Goal: Task Accomplishment & Management: Manage account settings

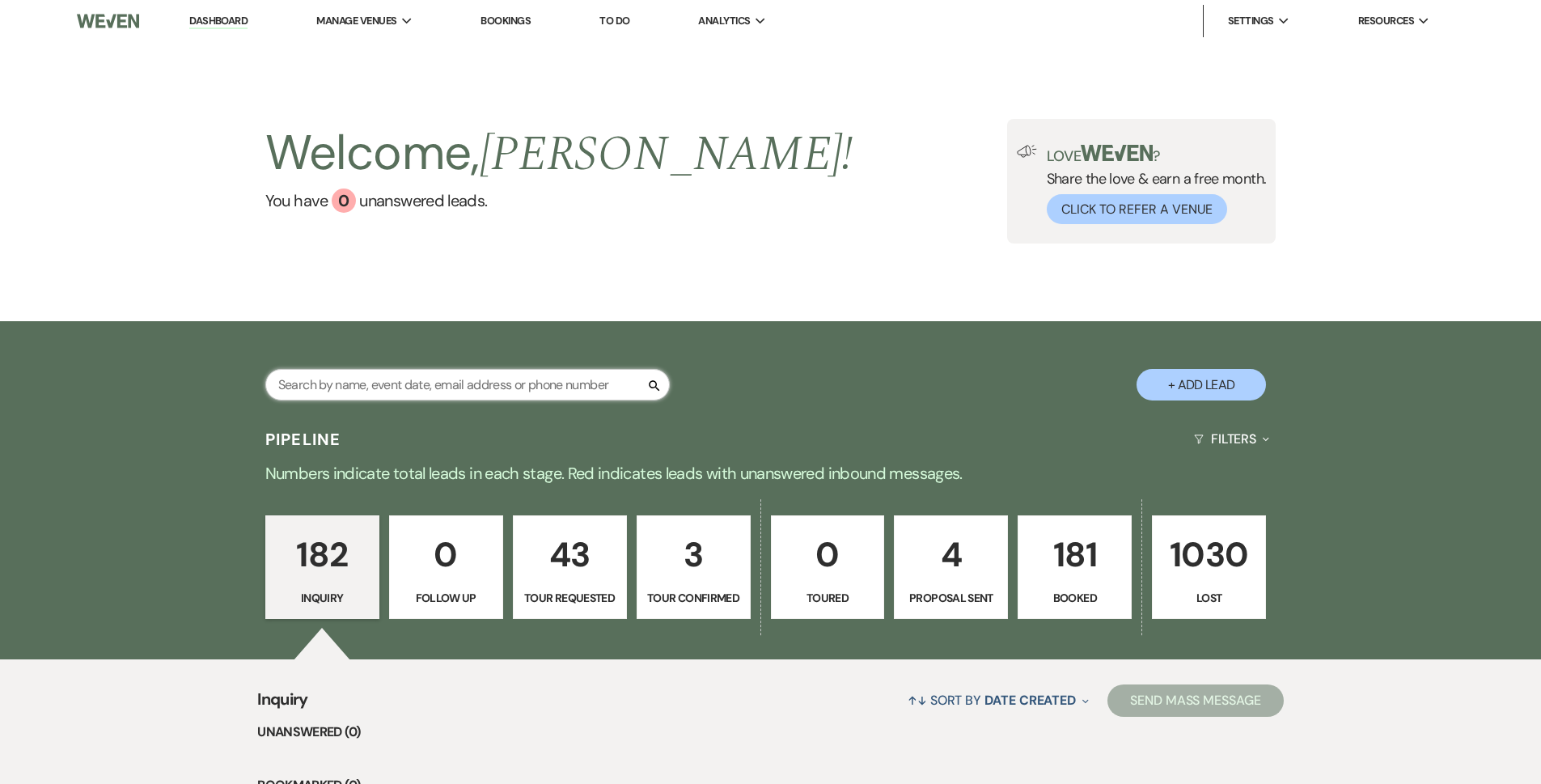
click at [364, 394] on input "text" at bounding box center [467, 384] width 405 height 31
type input "[PERSON_NAME]"
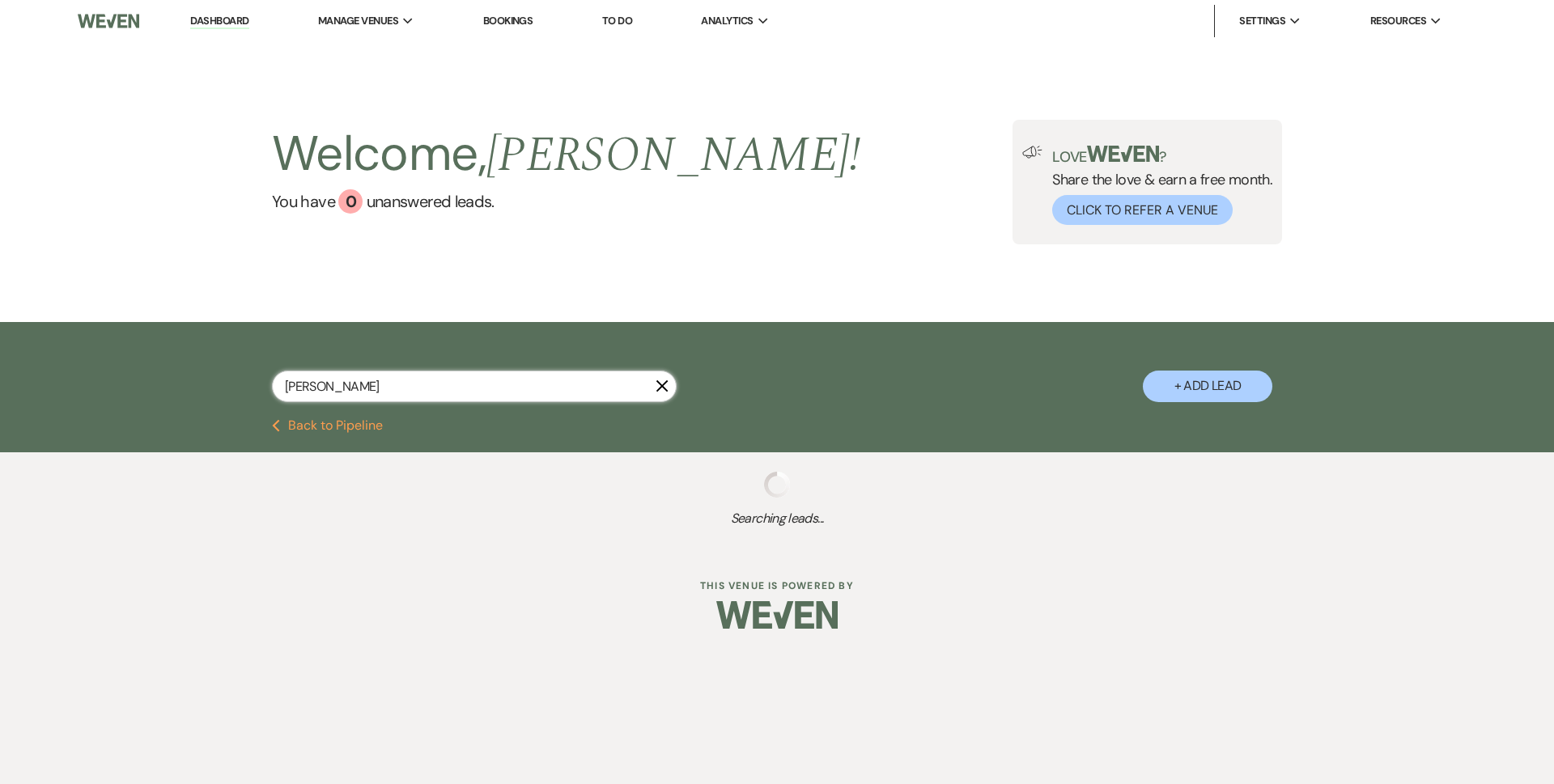
select select "2"
select select "8"
select select "5"
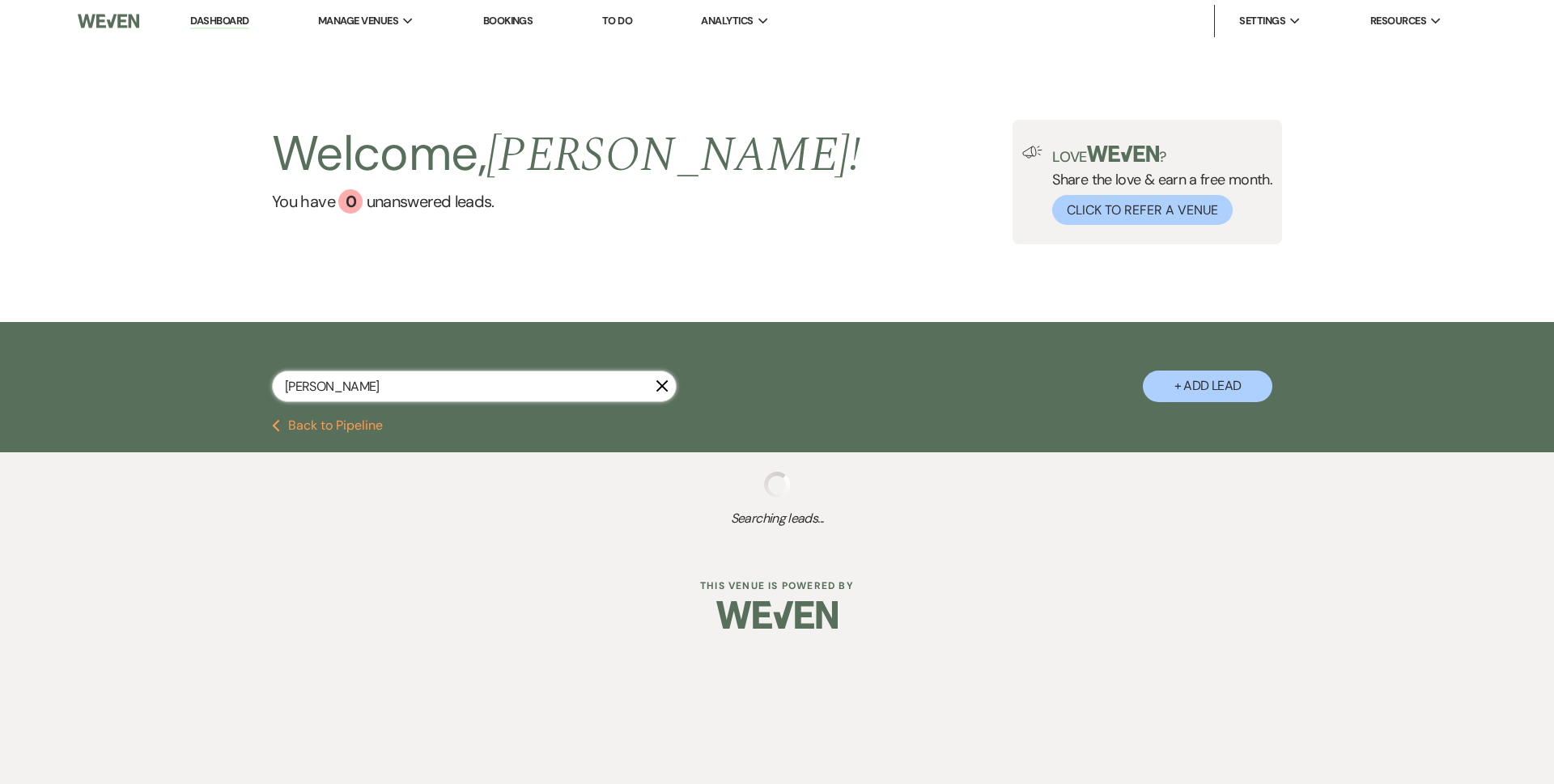
select select "8"
select select "5"
select select "8"
select select "4"
select select "8"
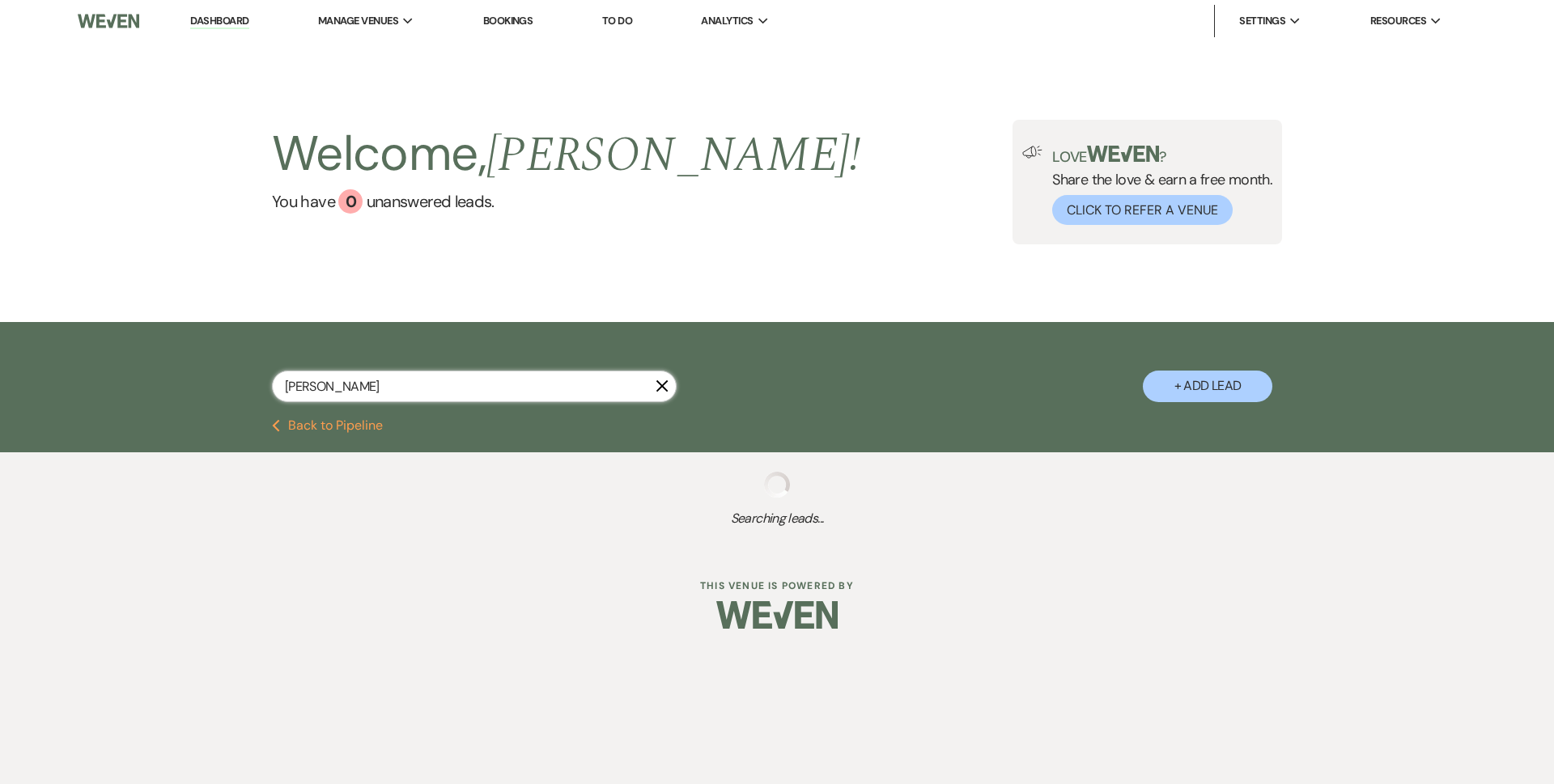
select select "6"
select select "8"
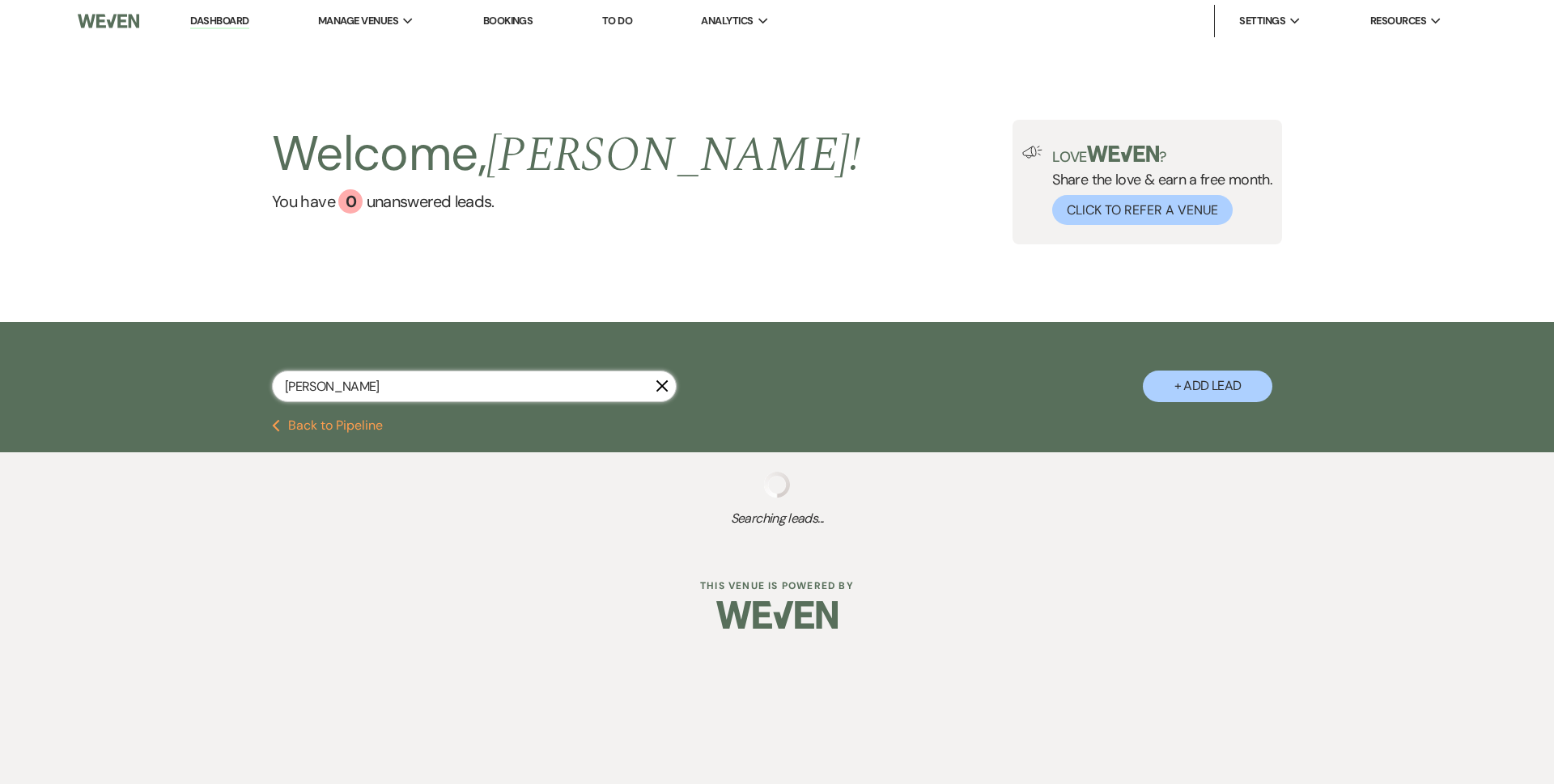
select select "8"
select select "11"
select select "8"
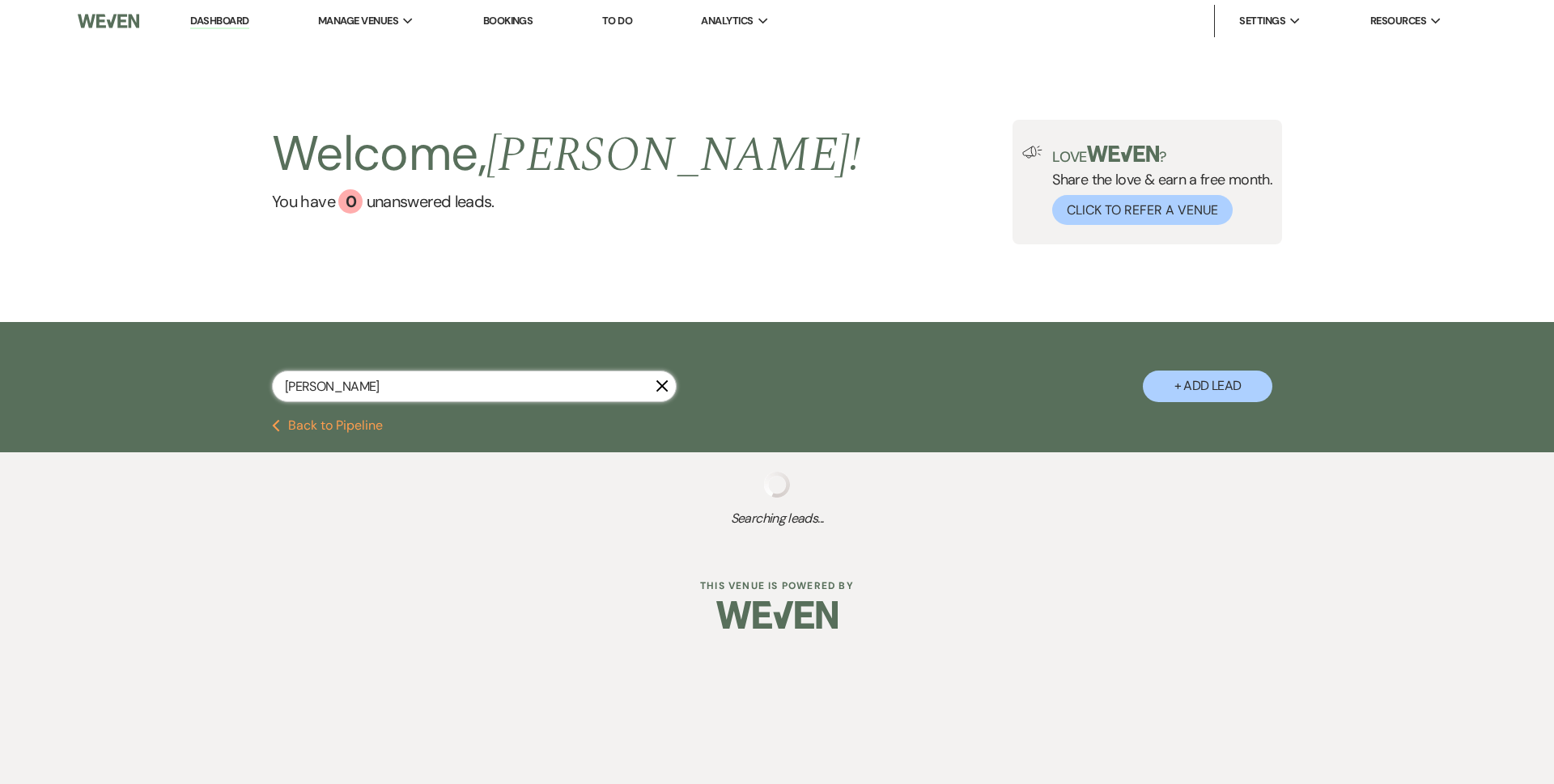
select select "8"
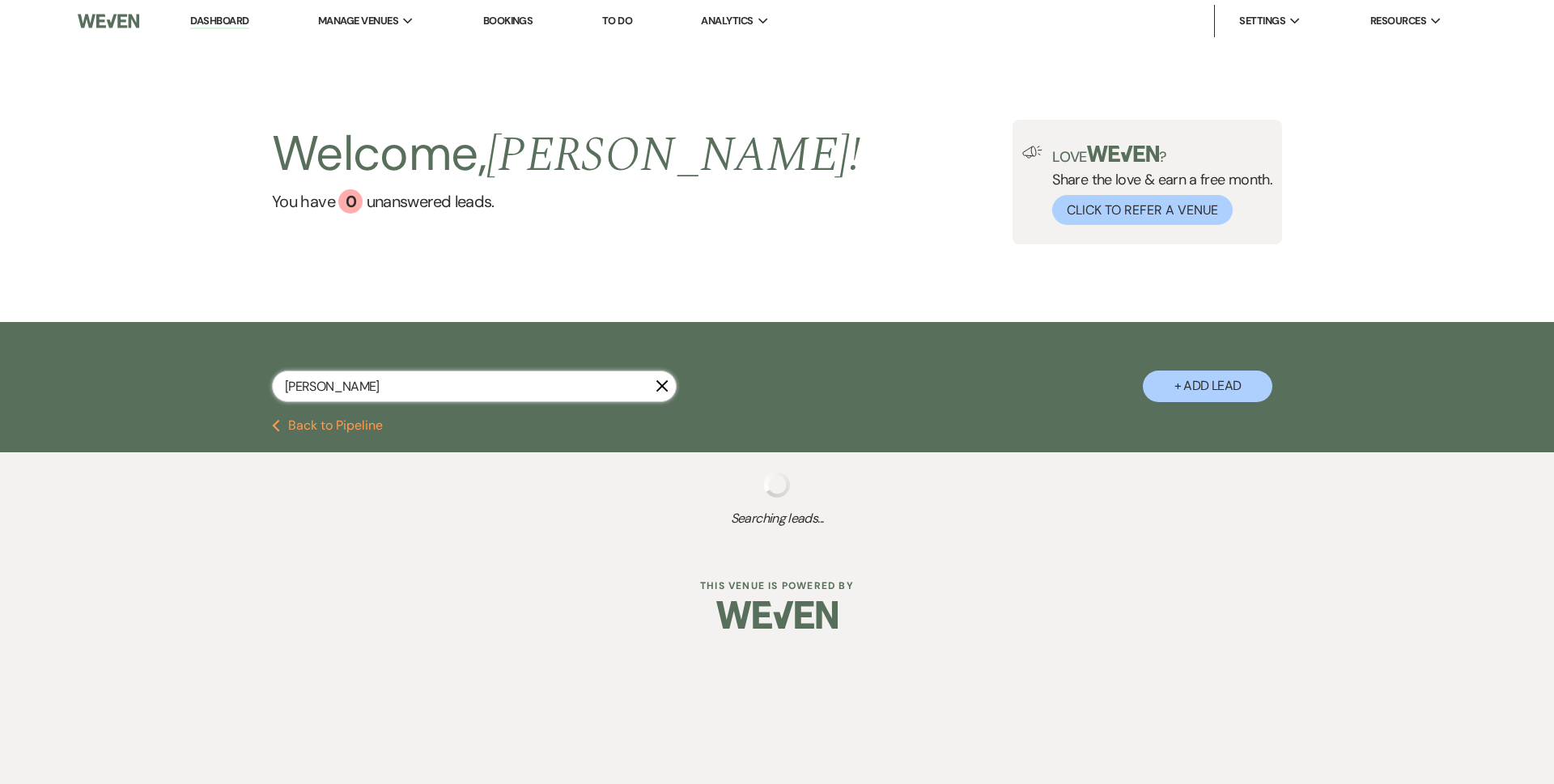
select select "8"
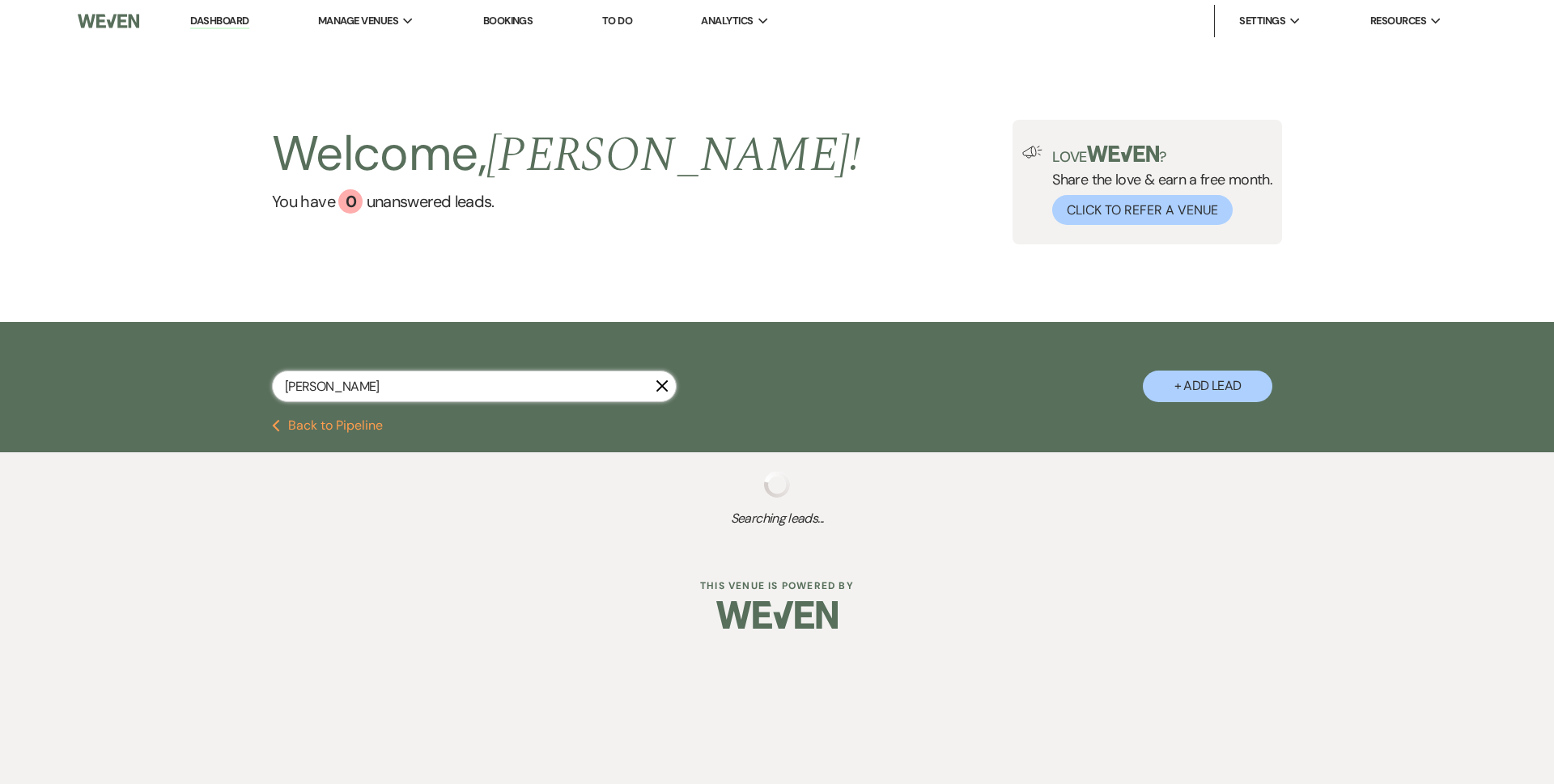
select select "8"
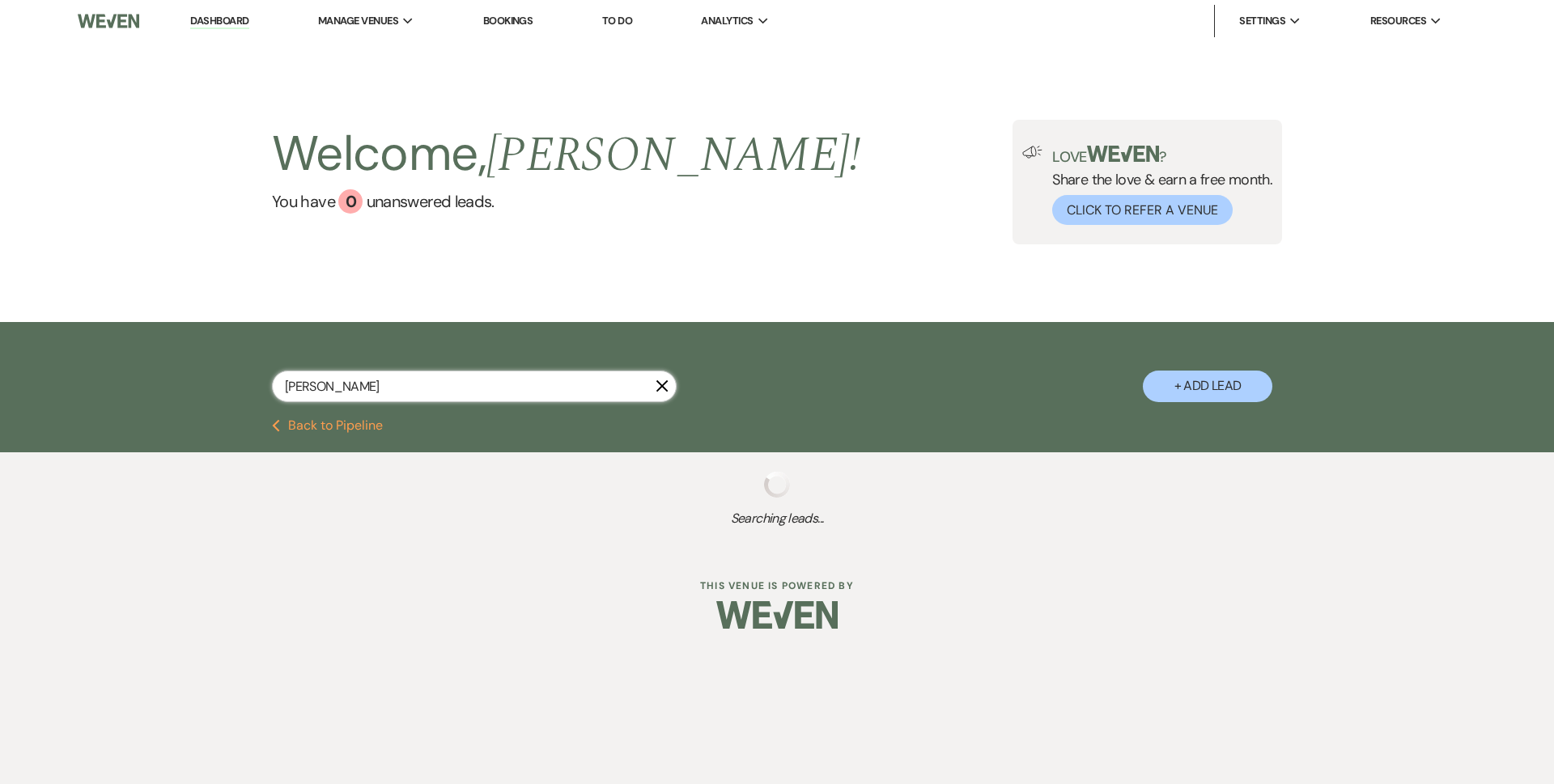
select select "8"
select select "5"
select select "8"
select select "5"
select select "8"
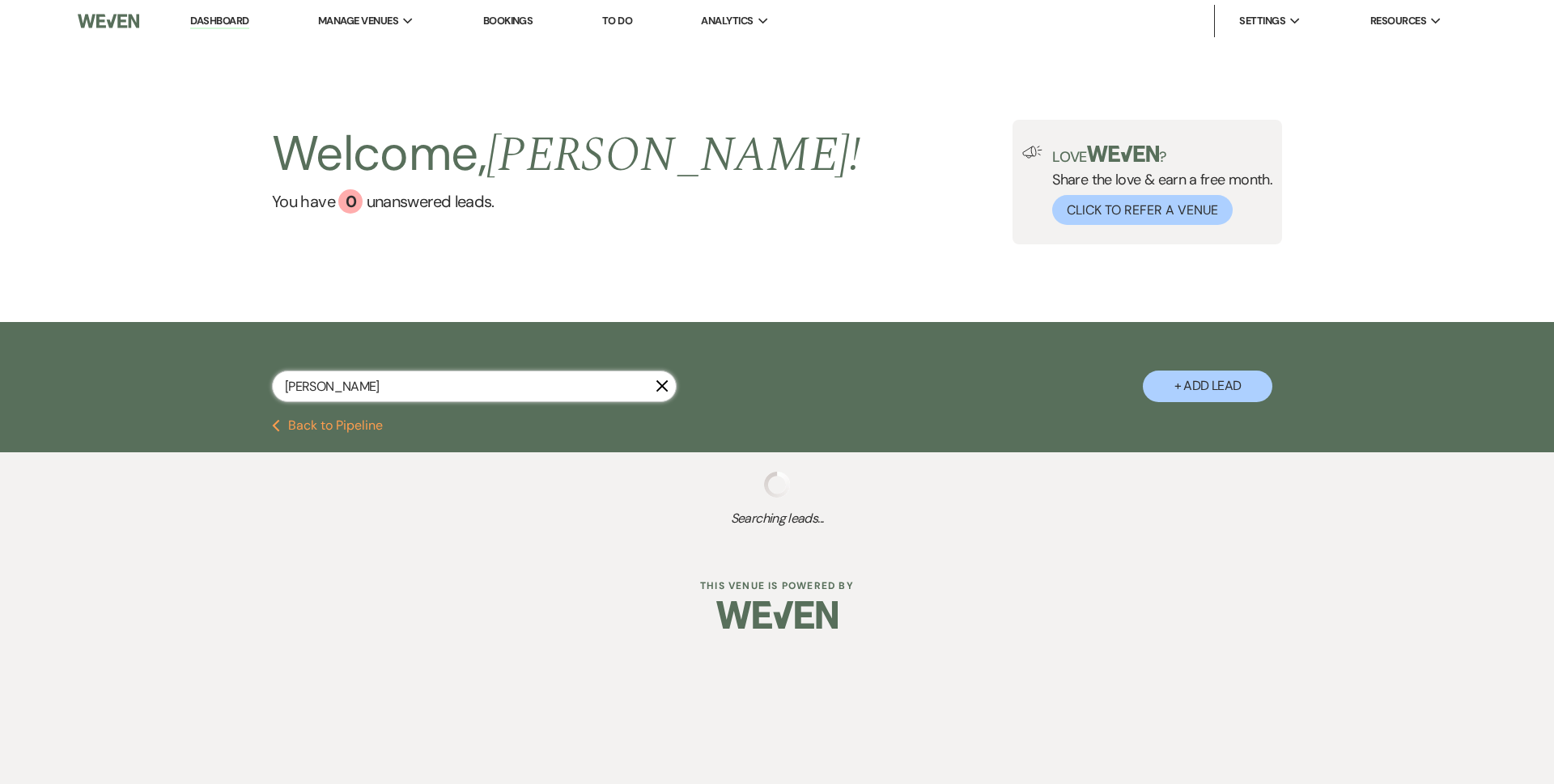
select select "8"
select select "5"
select select "8"
select select "5"
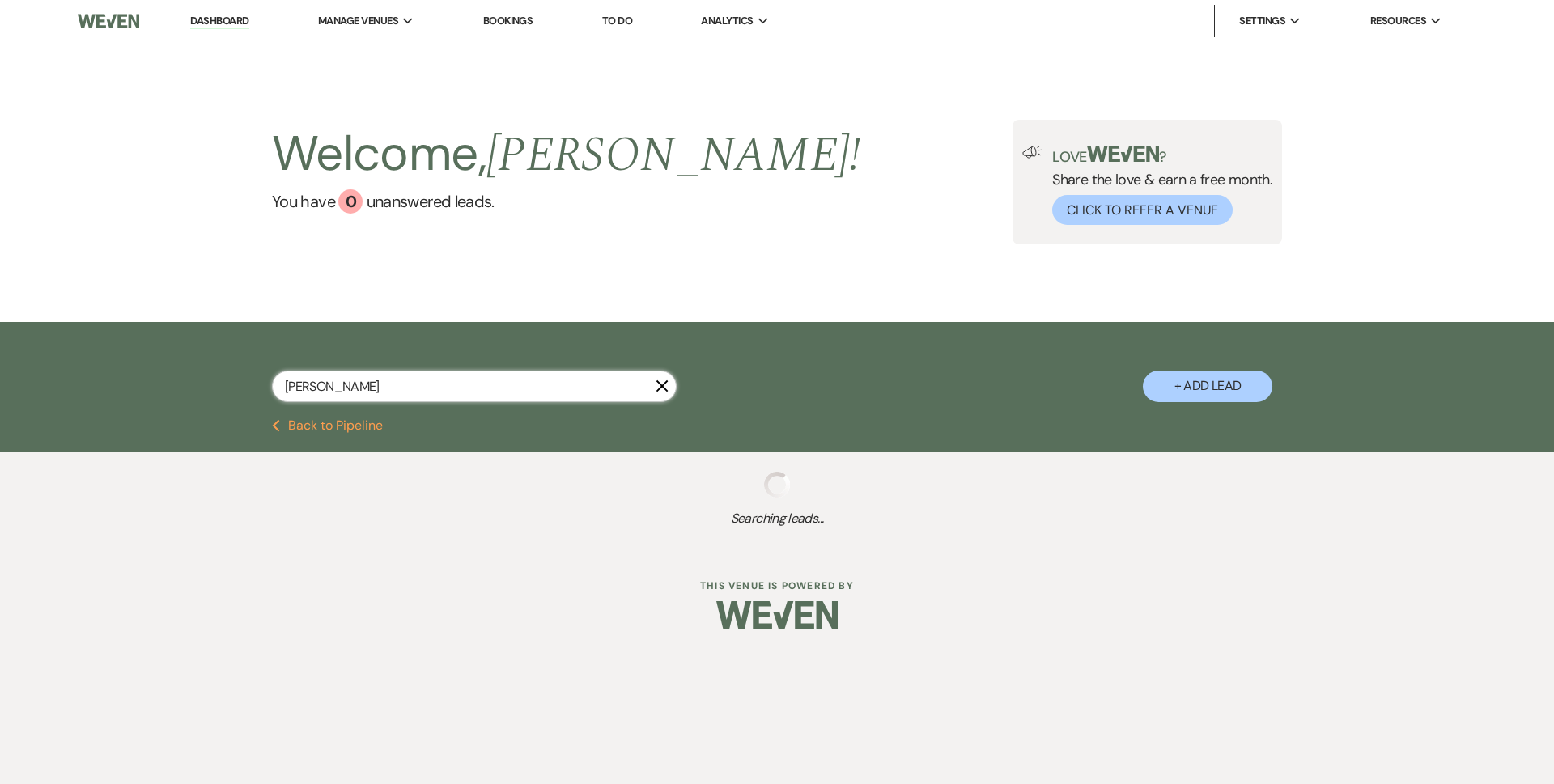
select select "8"
select select "5"
select select "8"
select select "5"
select select "8"
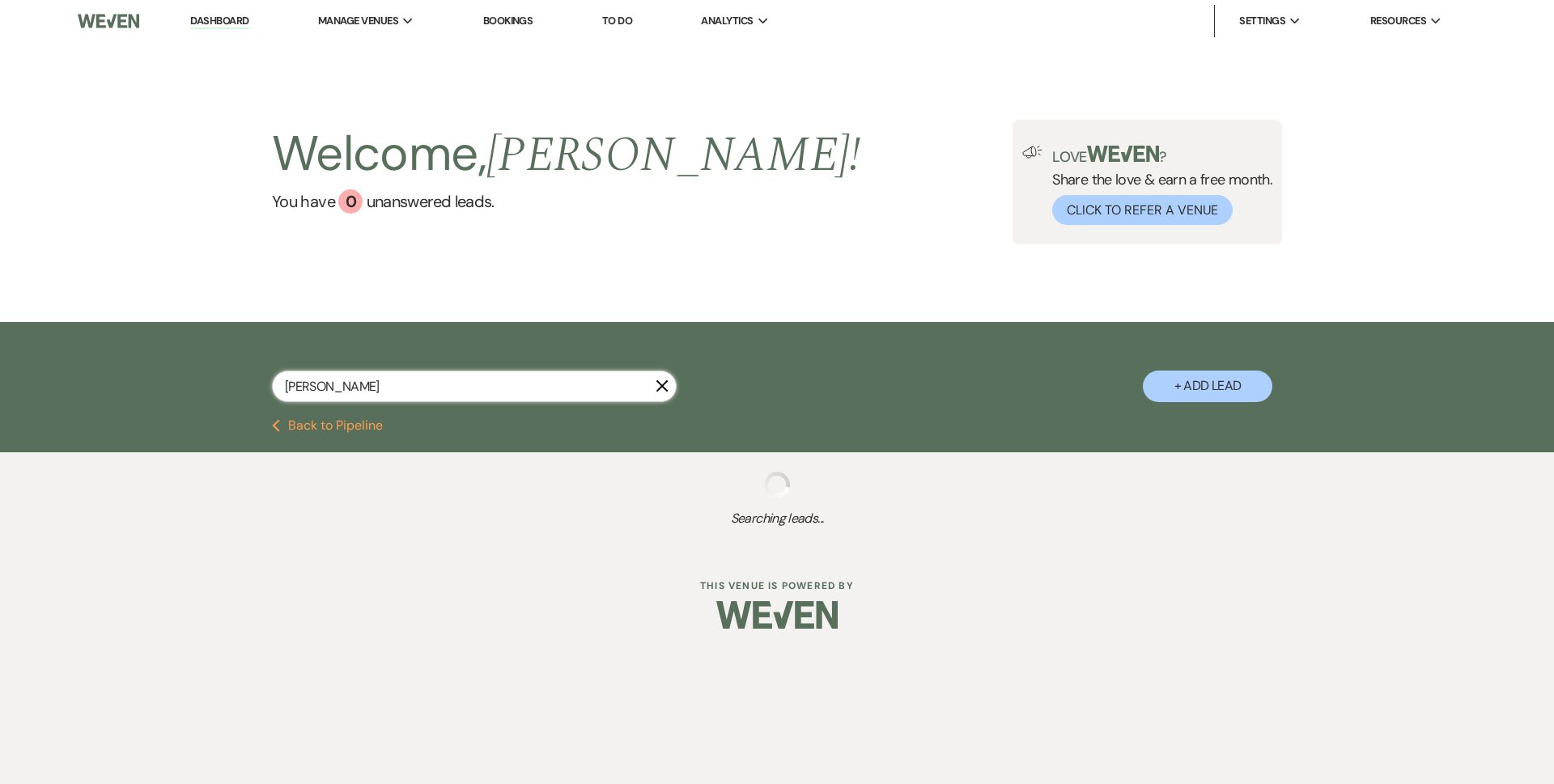
select select "5"
select select "8"
select select "5"
select select "8"
select select "3"
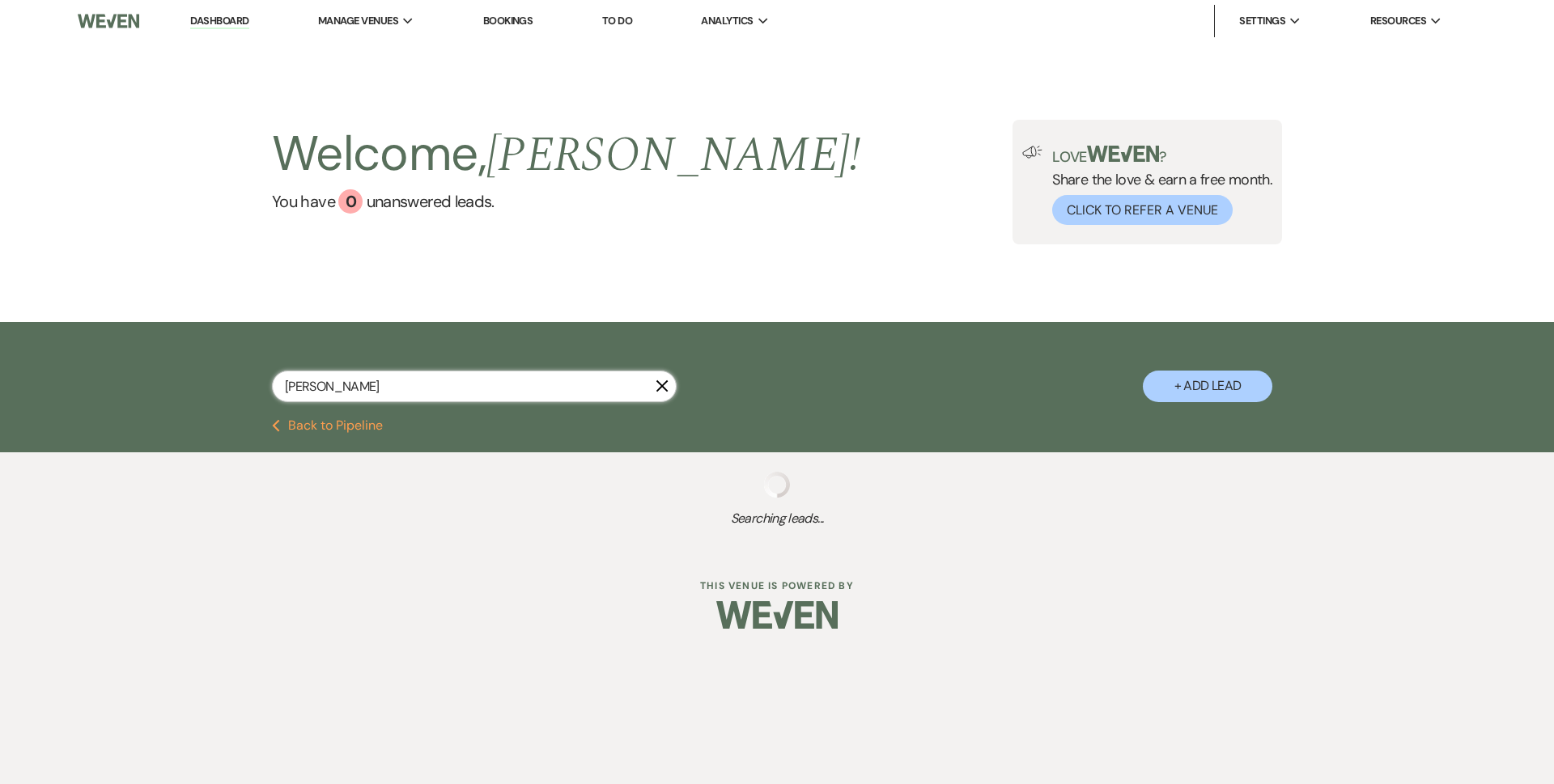
select select "8"
select select "5"
select select "8"
select select "5"
select select "8"
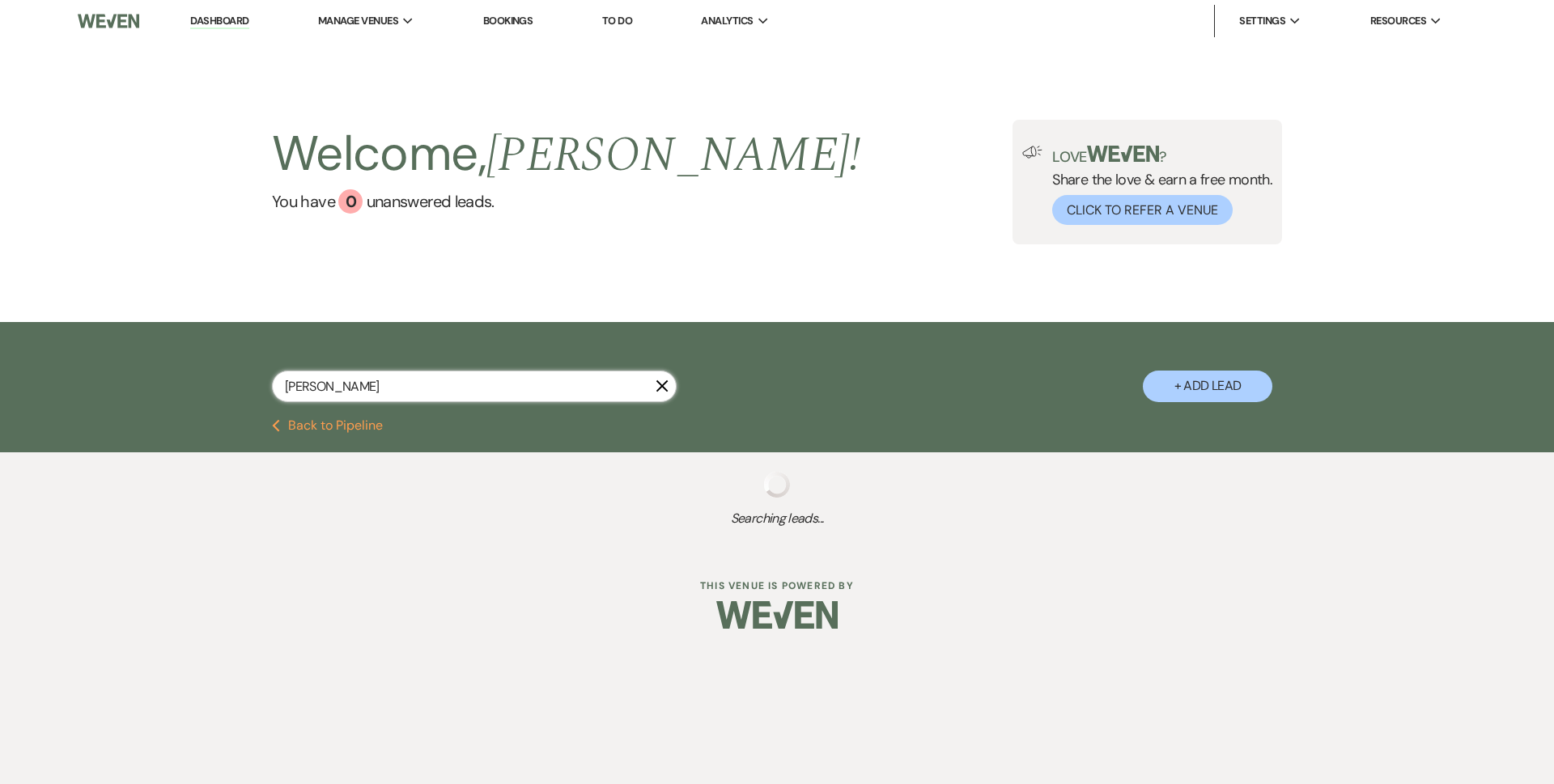
select select "5"
select select "8"
select select "5"
select select "8"
select select "5"
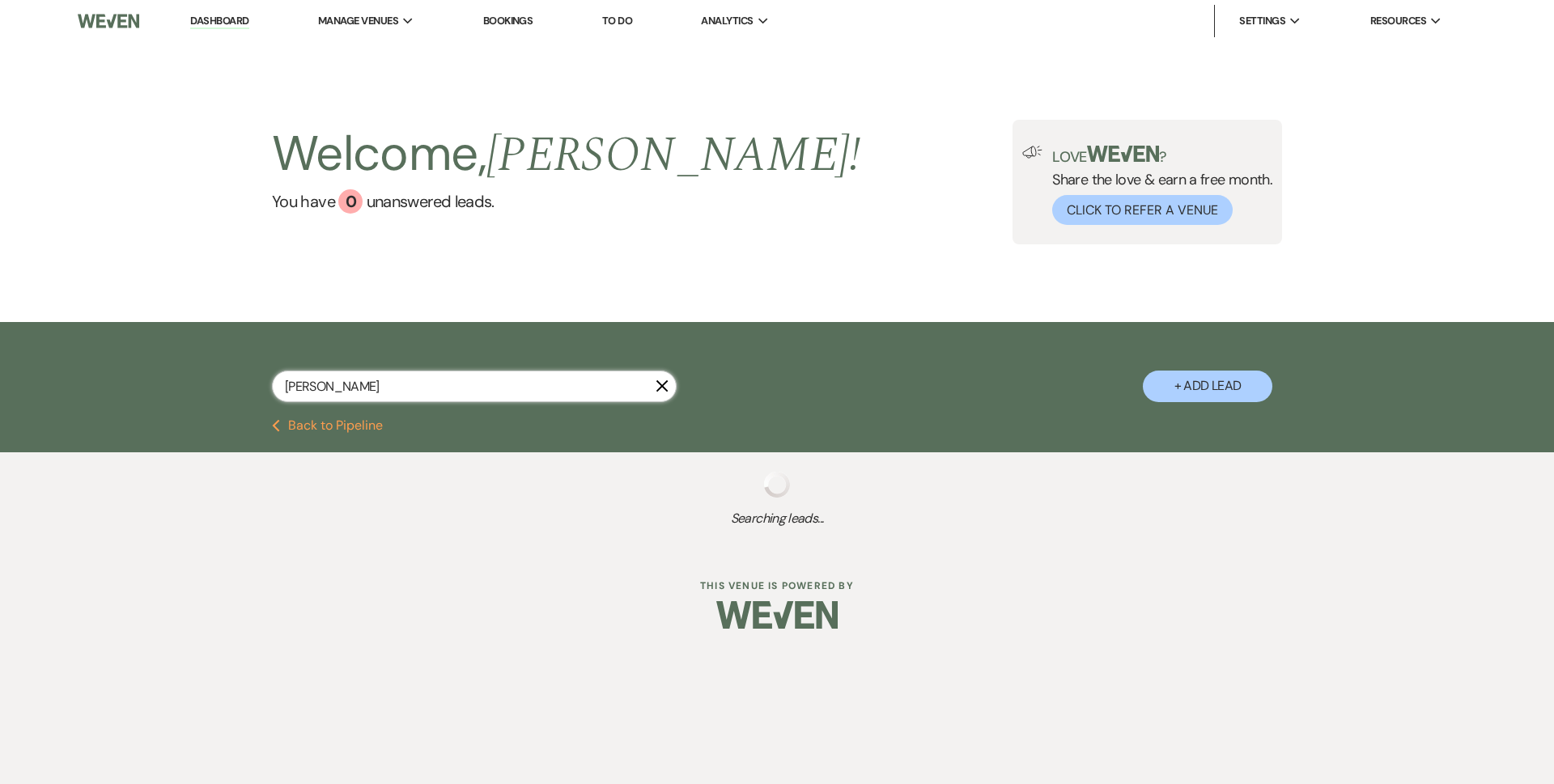
select select "8"
select select "5"
select select "8"
select select "5"
select select "8"
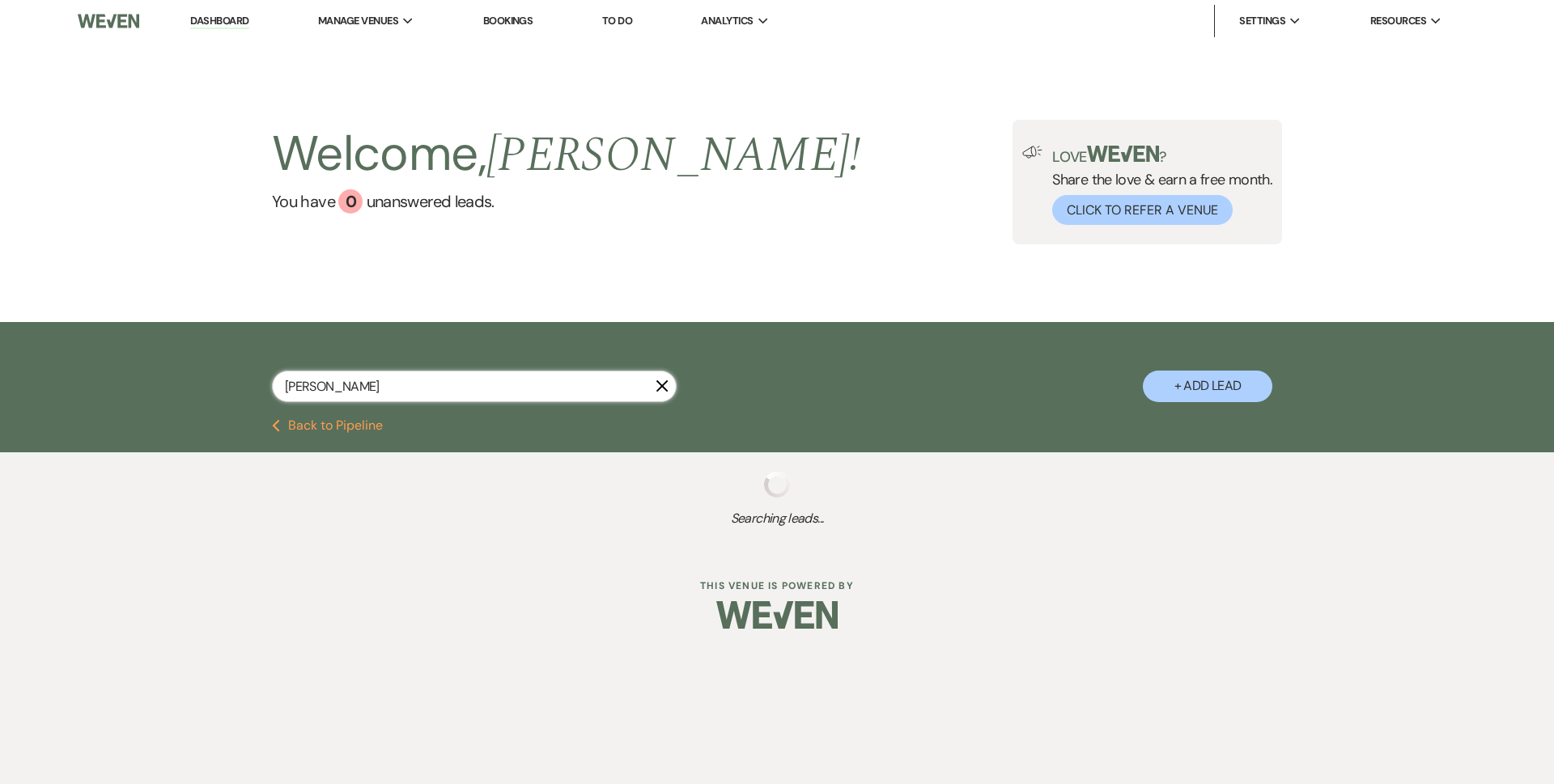
select select "5"
select select "8"
select select "5"
select select "8"
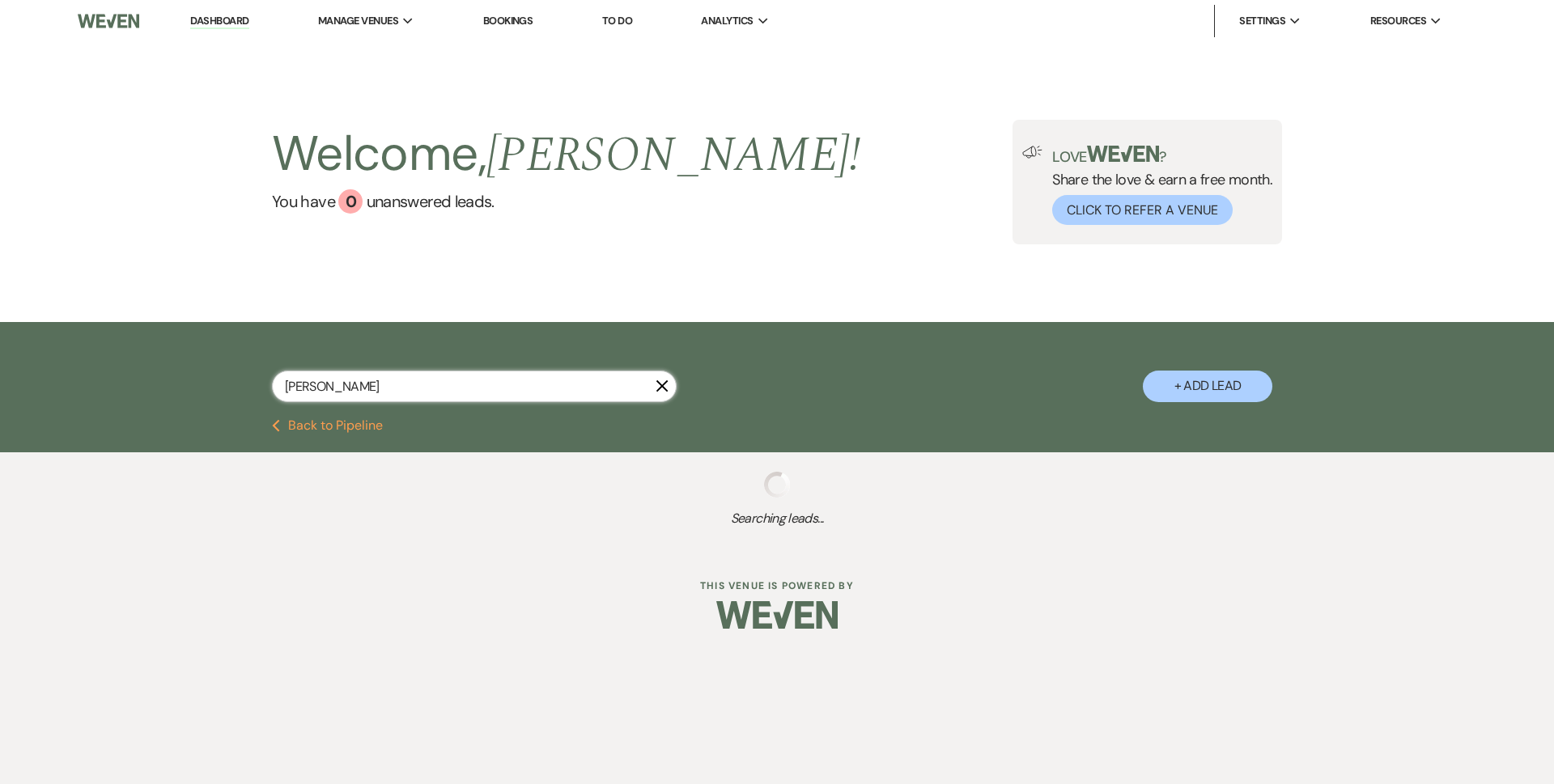
select select "8"
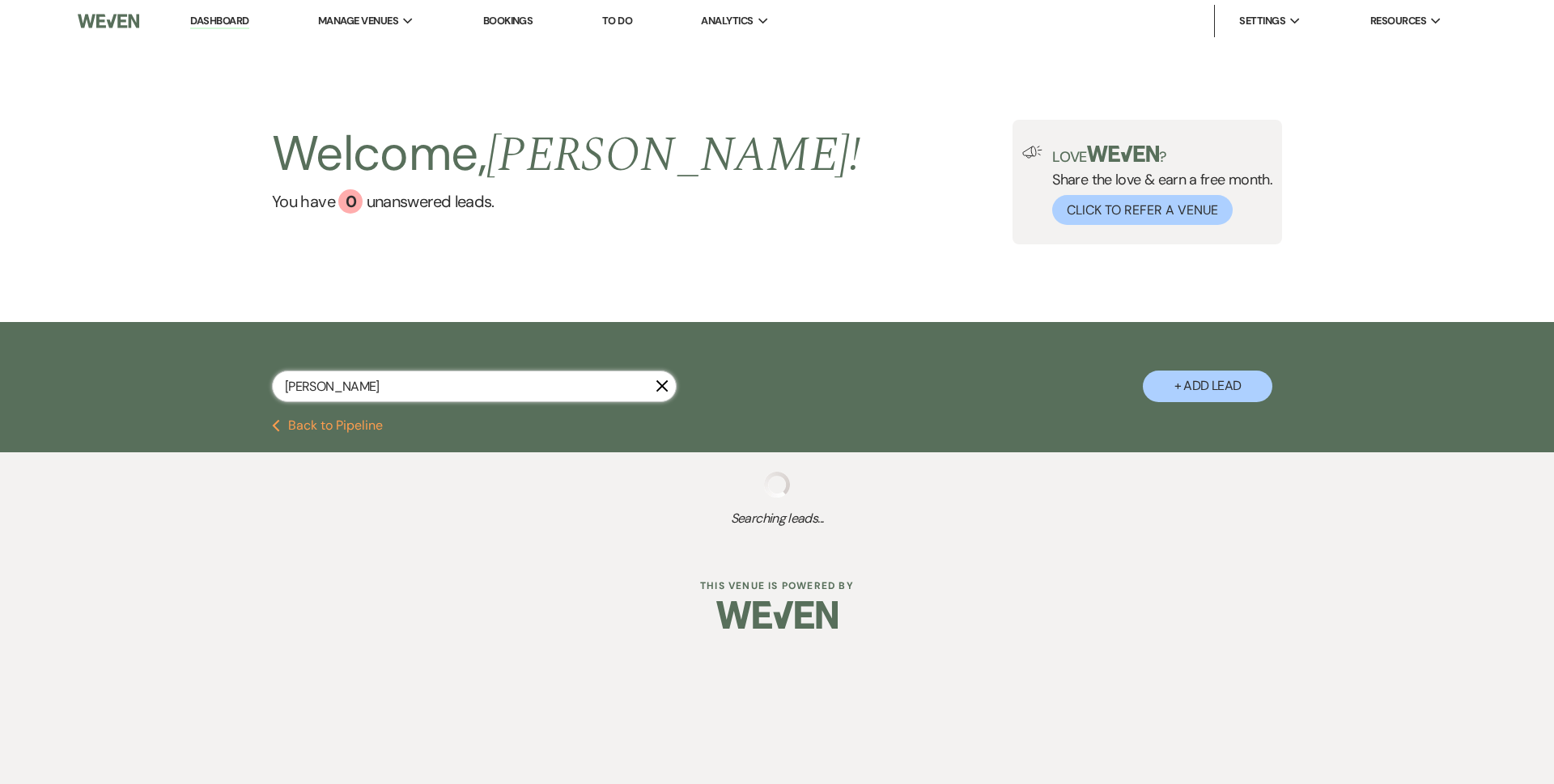
select select "5"
select select "8"
select select "5"
select select "8"
select select "5"
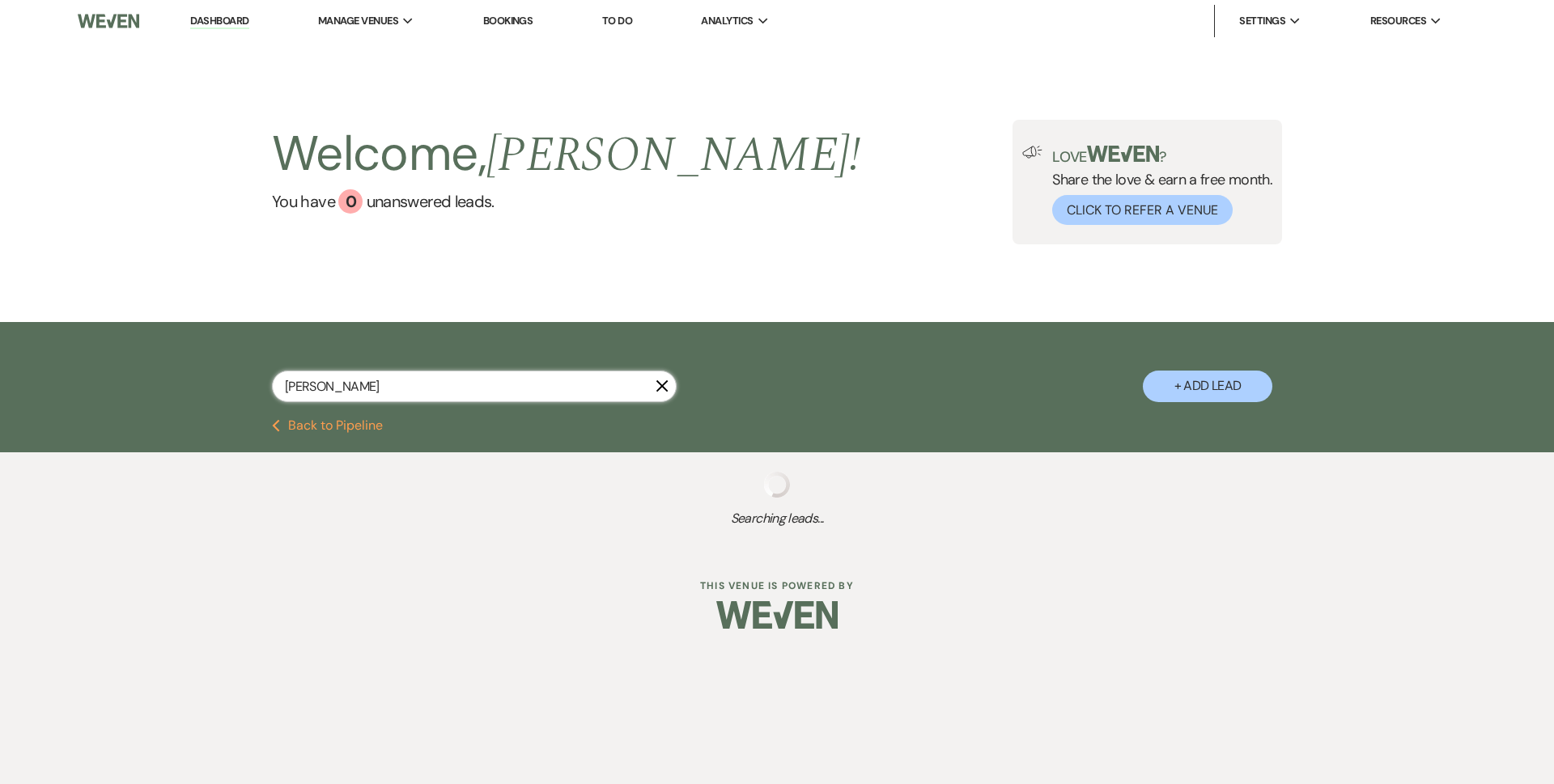
select select "8"
select select "5"
select select "8"
select select "5"
select select "8"
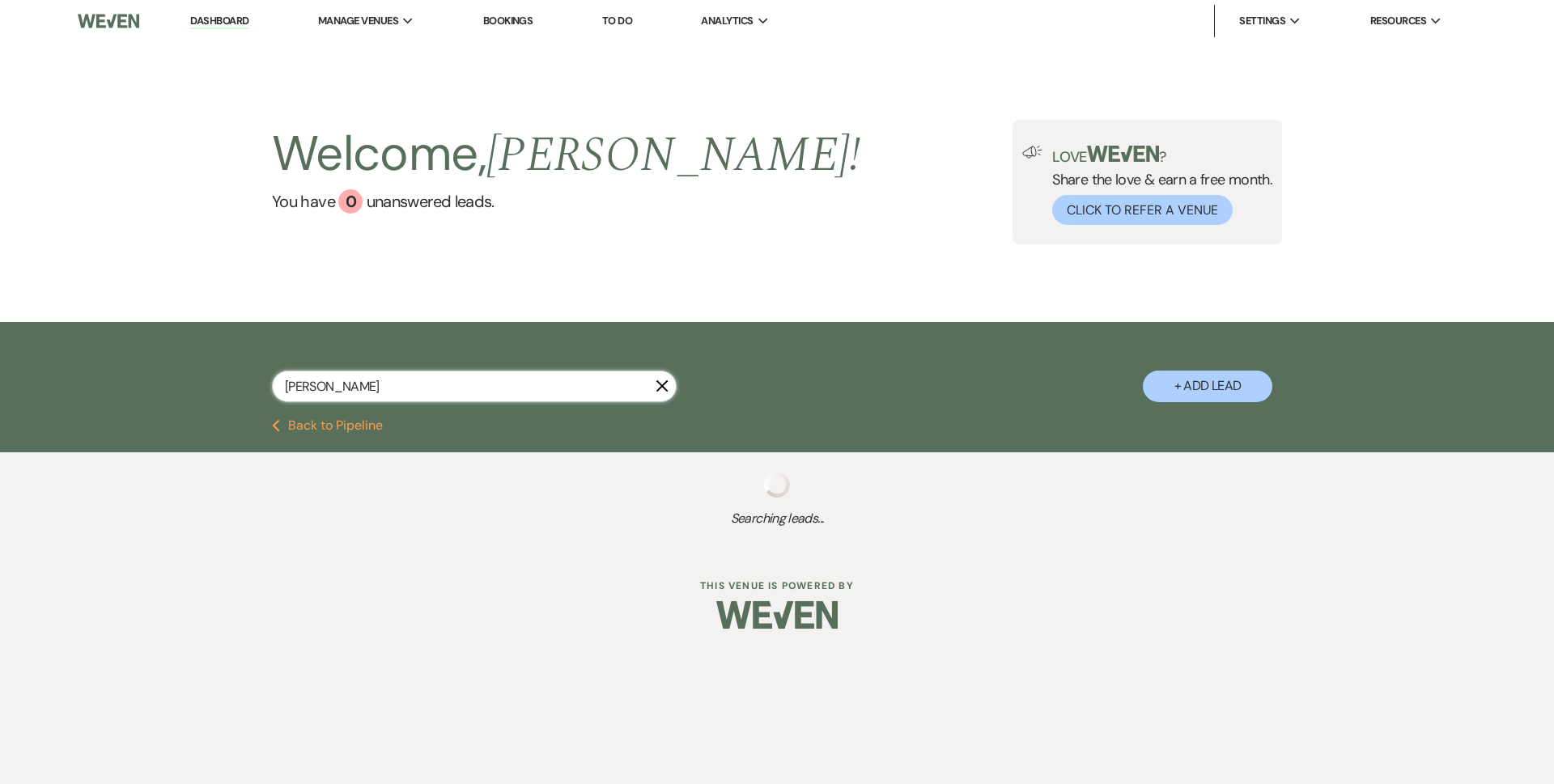
select select "5"
select select "8"
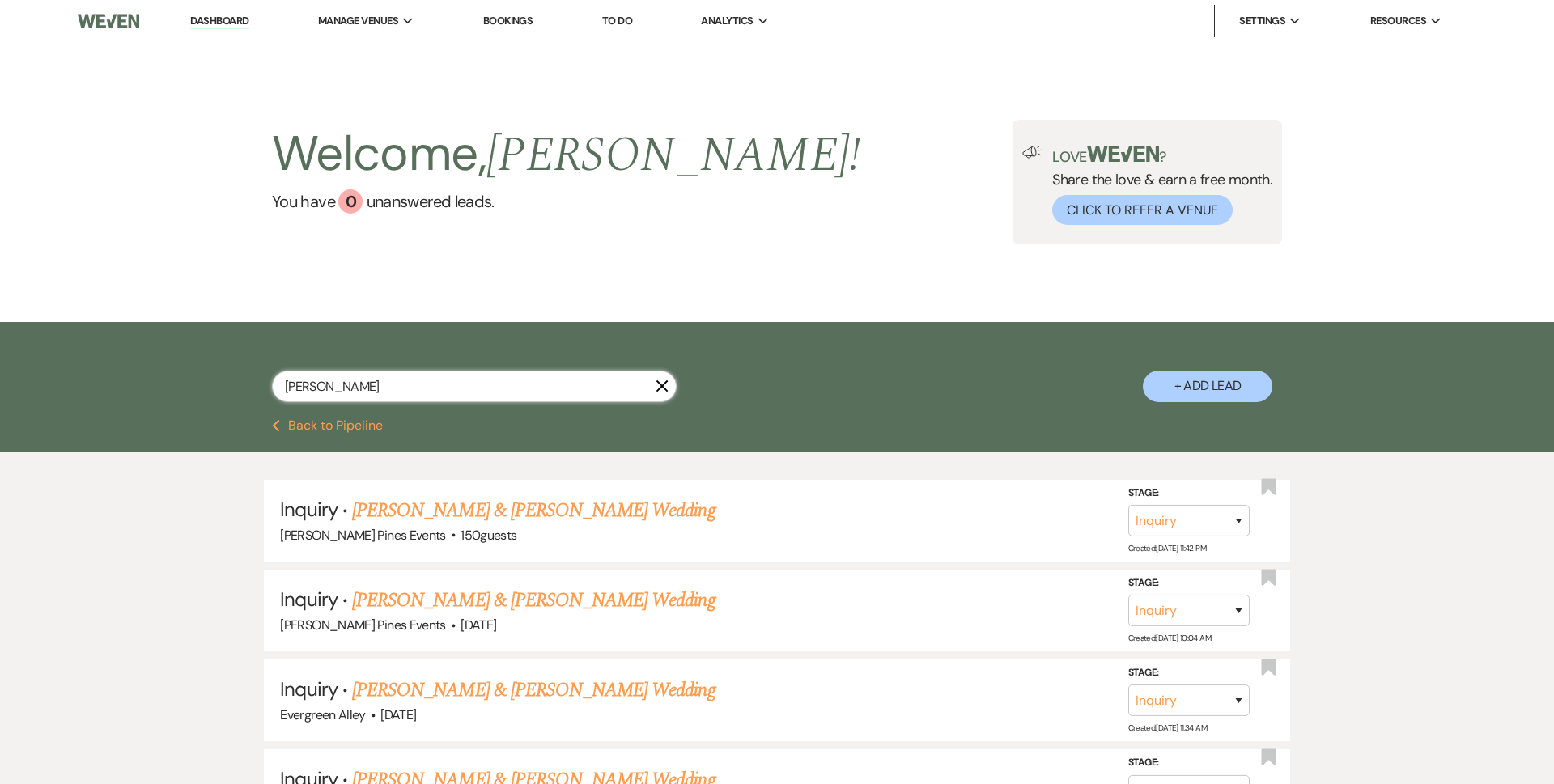
select select "2"
select select "8"
select select "5"
select select "8"
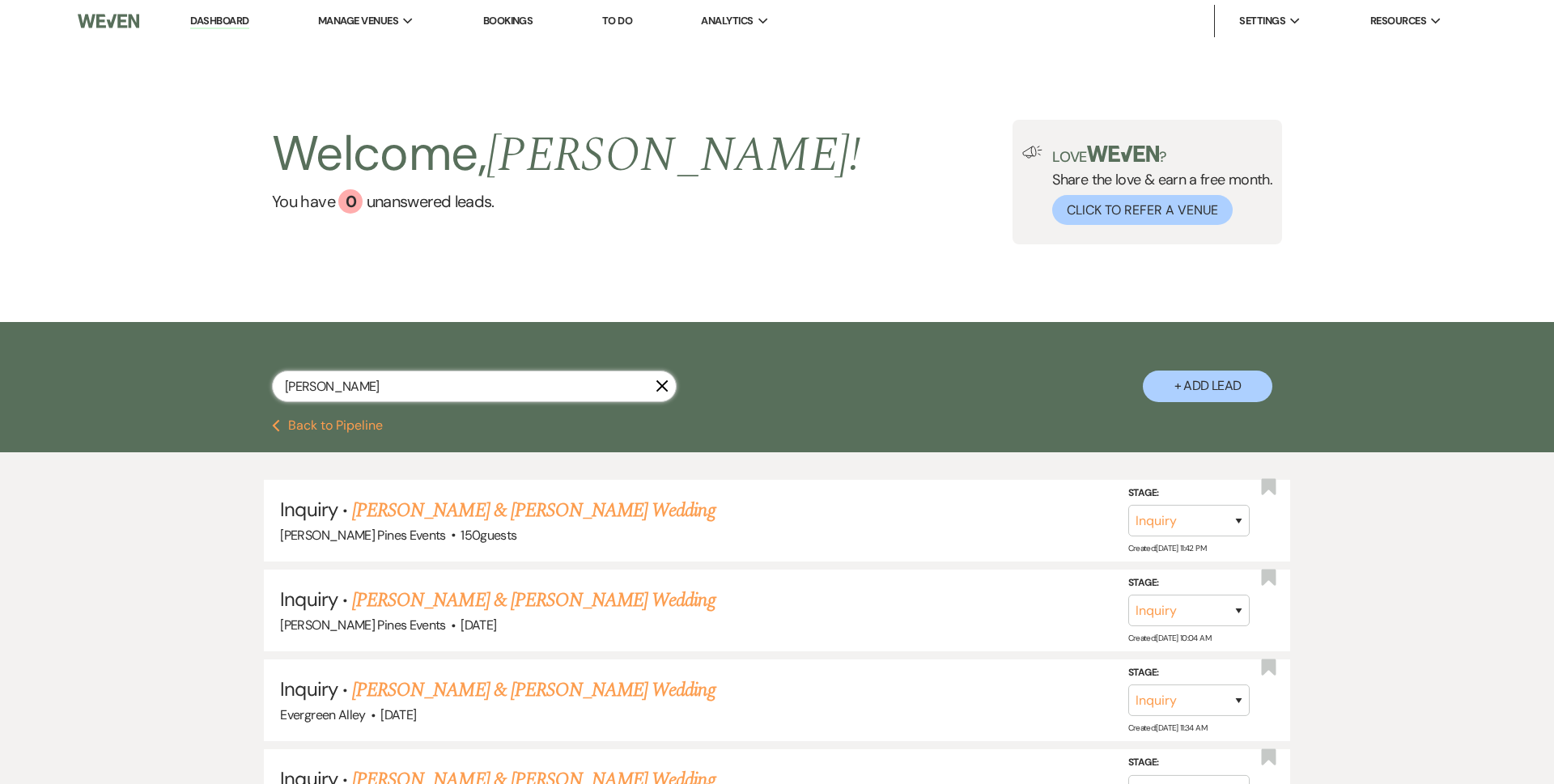
select select "4"
select select "8"
select select "6"
select select "8"
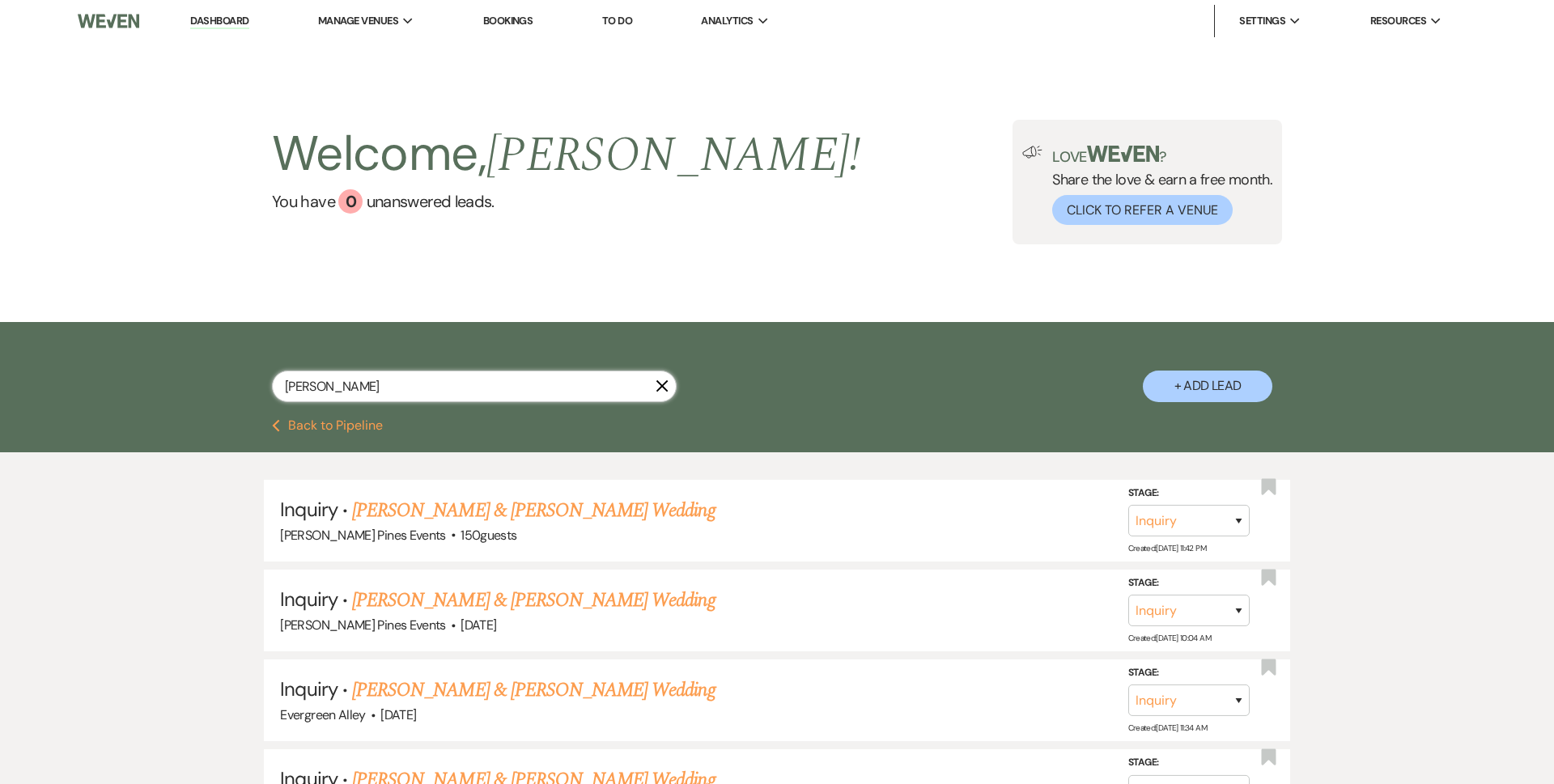
select select "8"
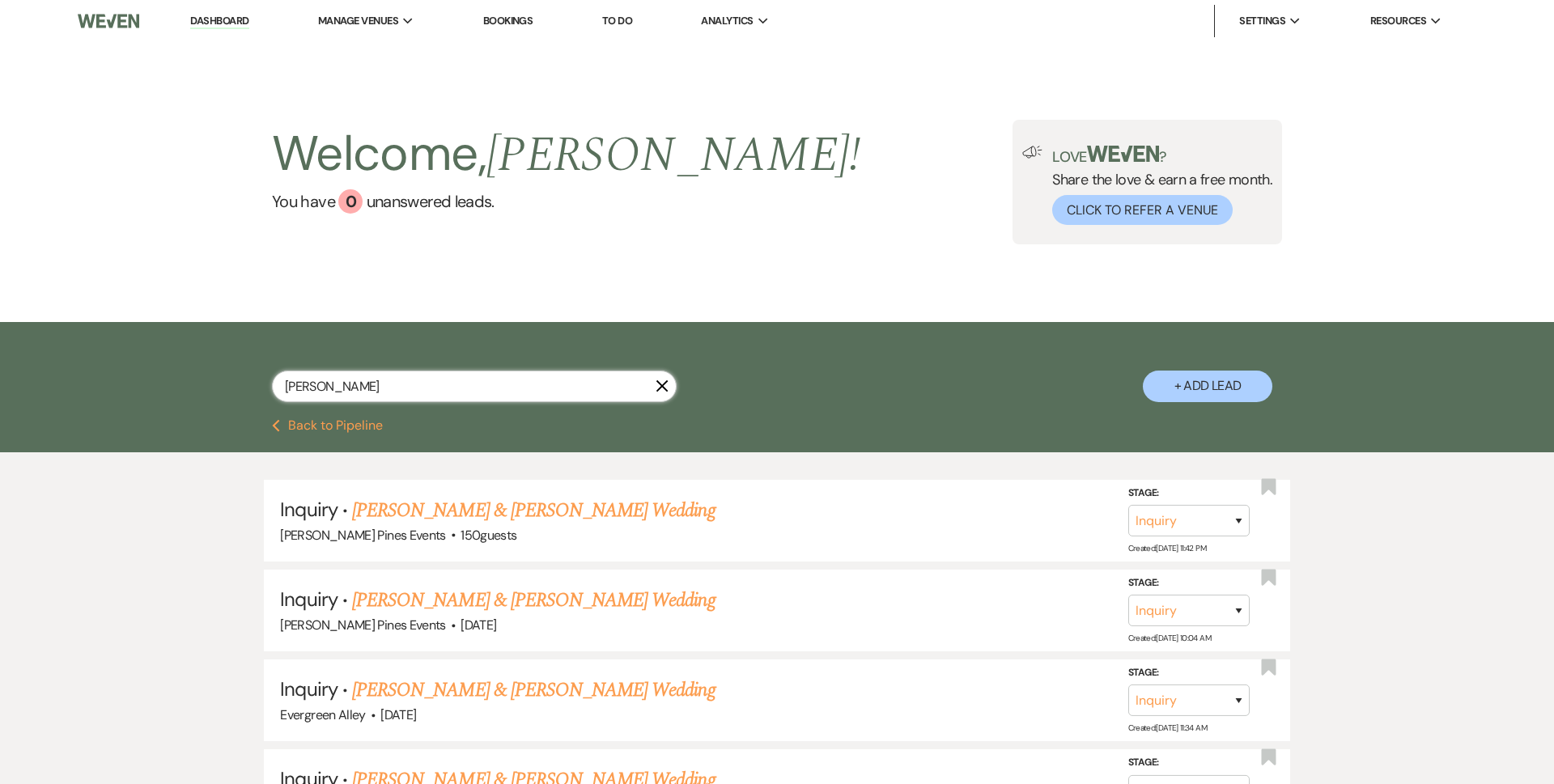
select select "8"
select select "5"
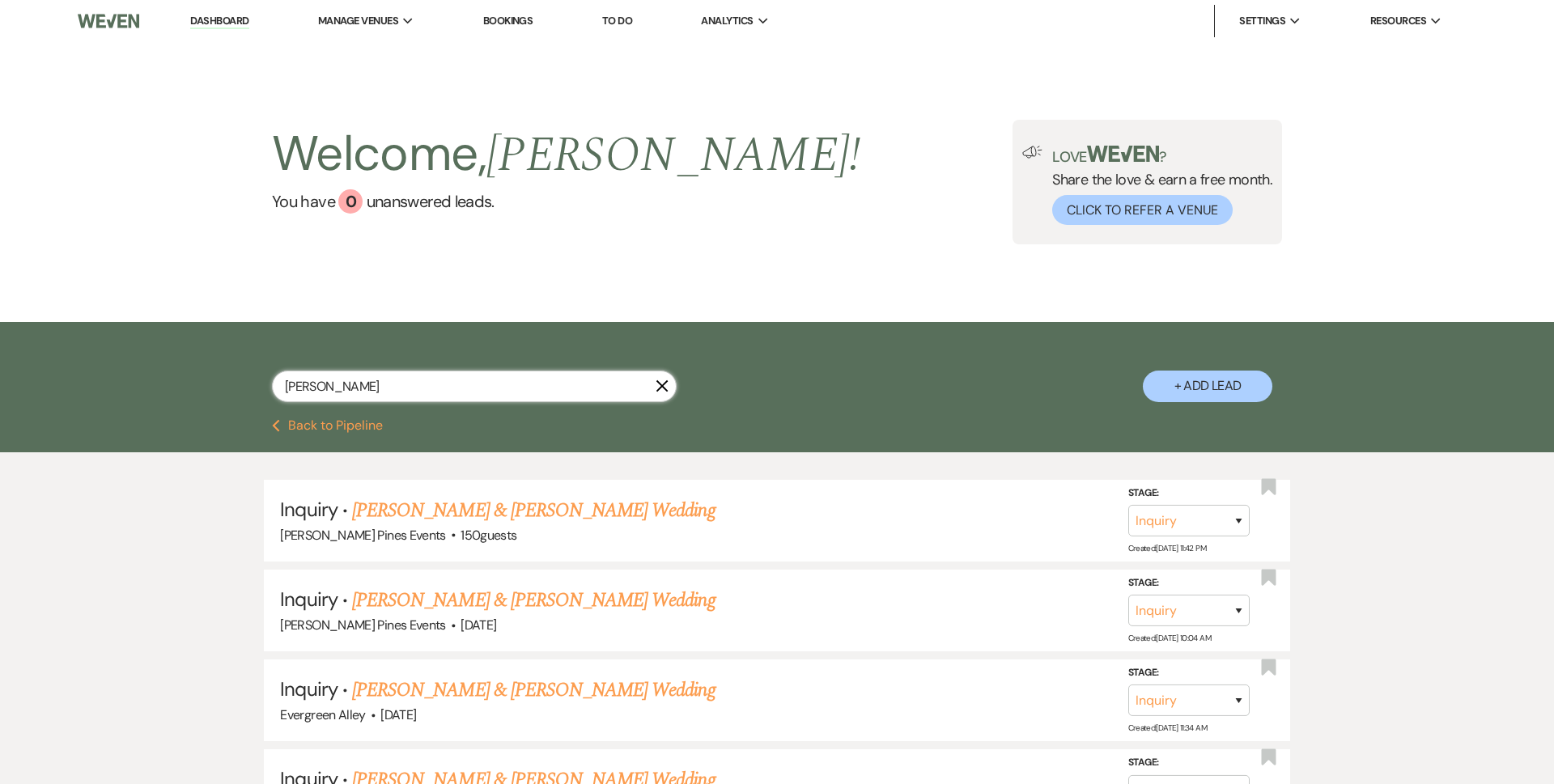
select select "8"
select select "5"
select select "8"
select select "5"
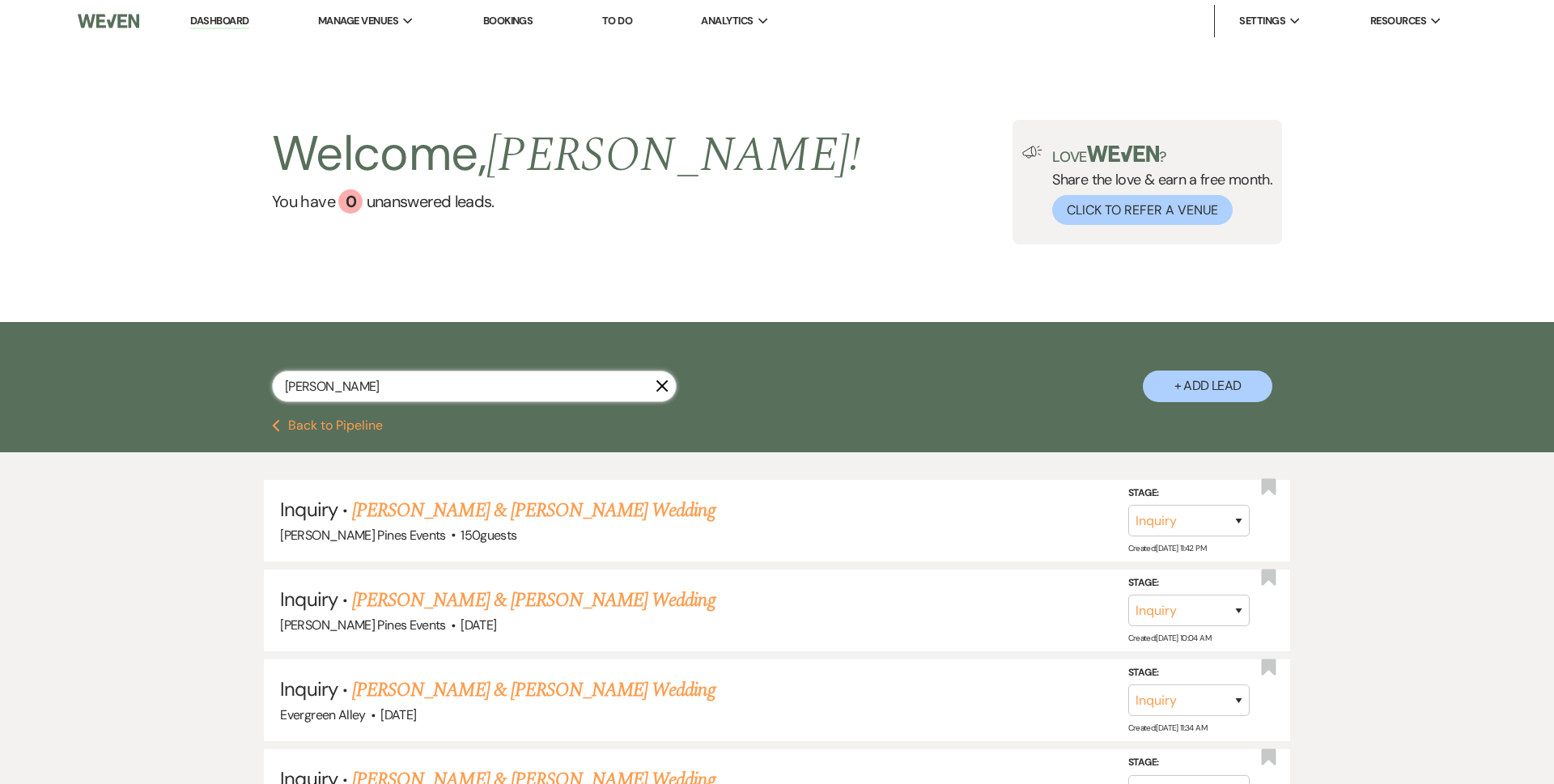
select select "8"
select select "5"
select select "8"
select select "5"
select select "8"
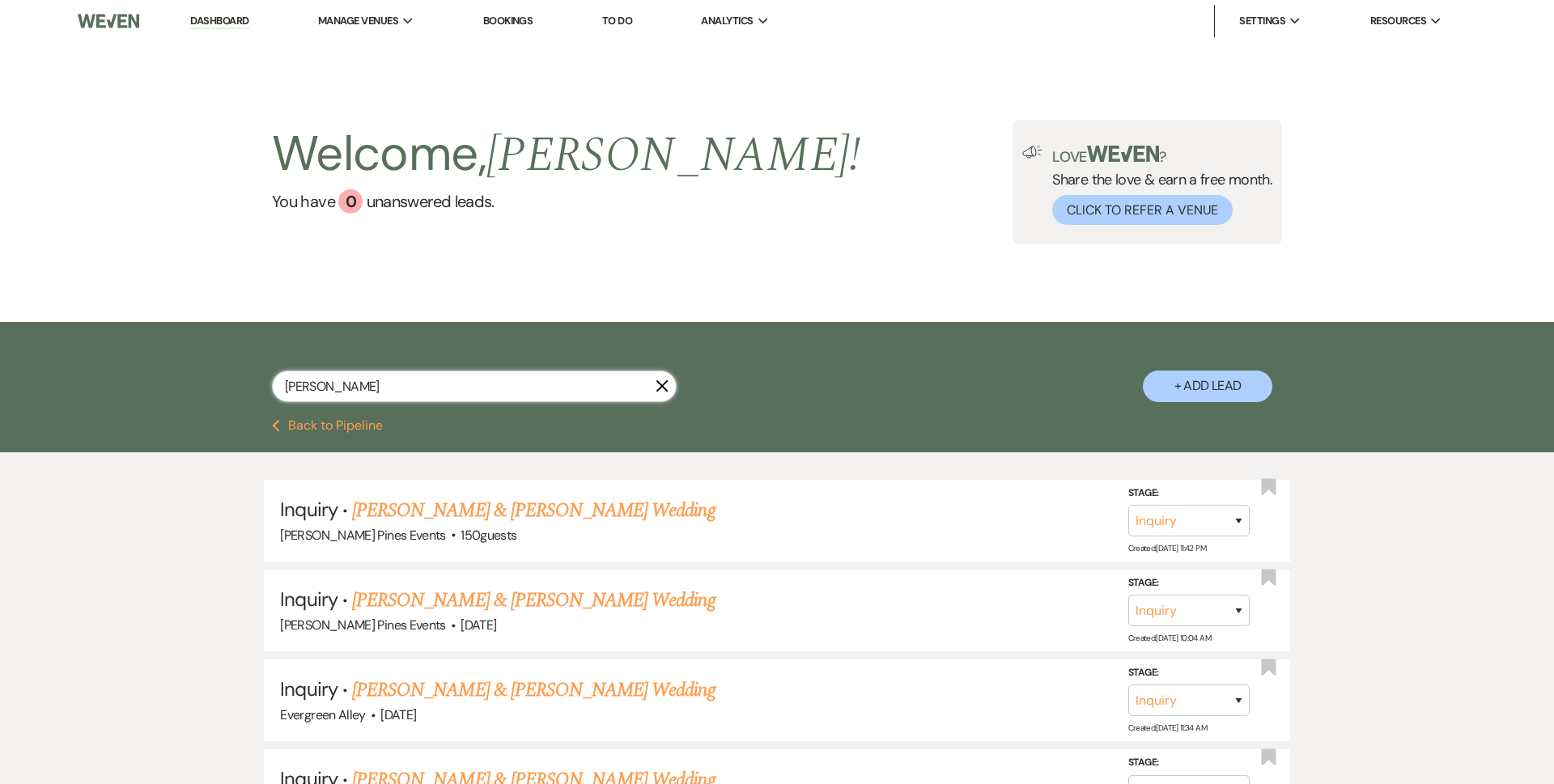
select select "5"
select select "8"
select select "5"
select select "8"
select select "5"
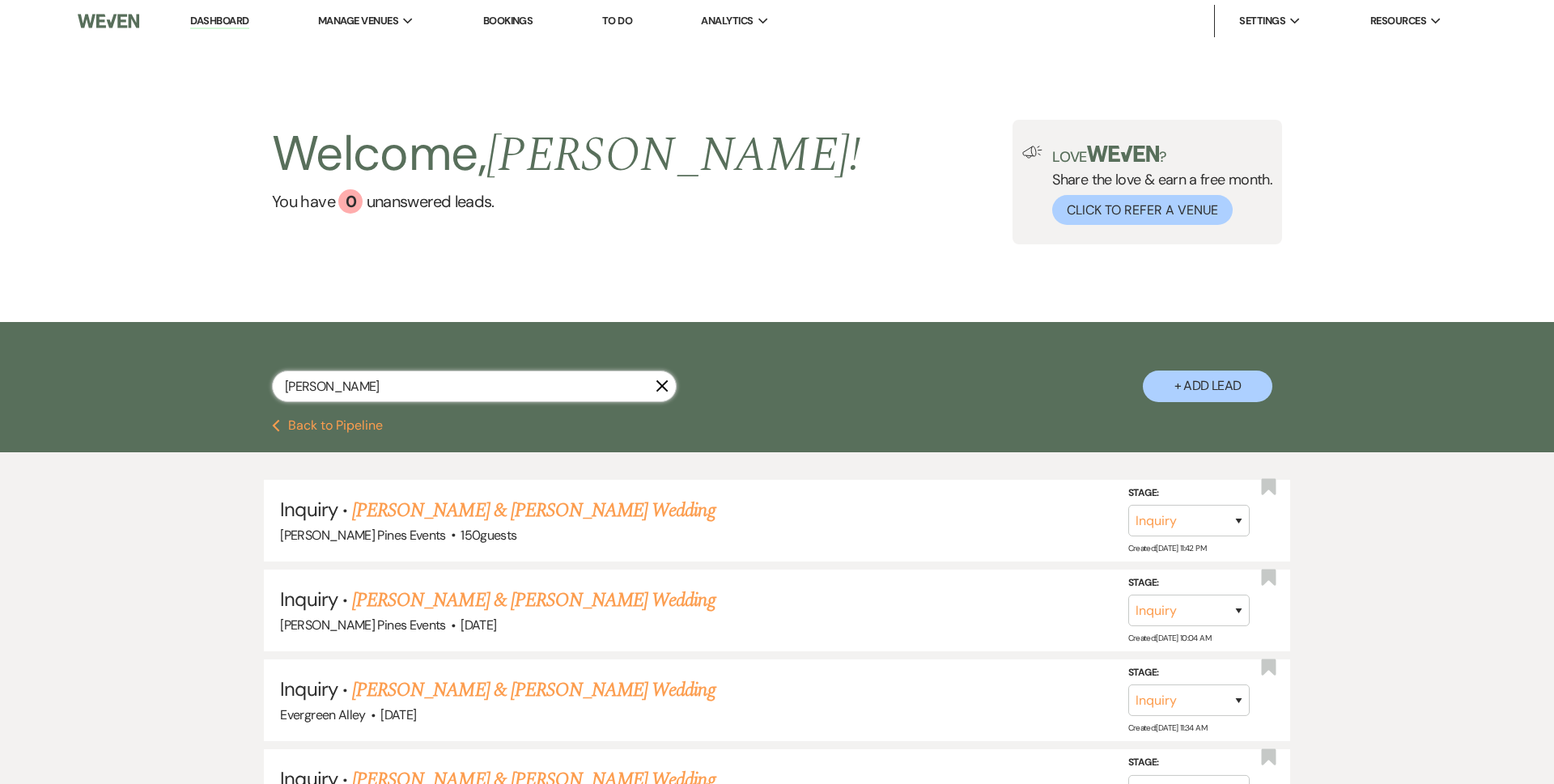
select select "8"
select select "5"
select select "8"
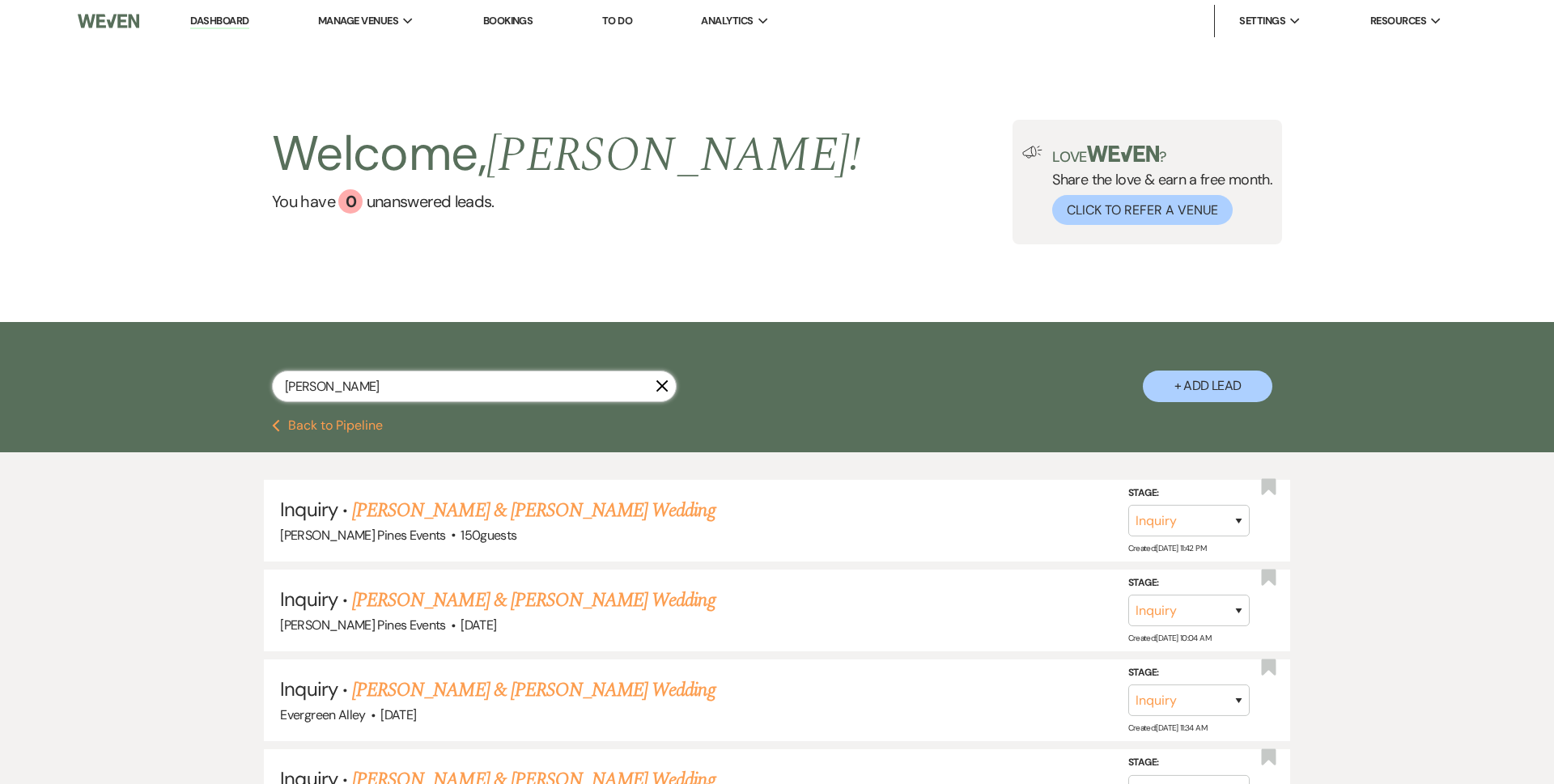
select select "5"
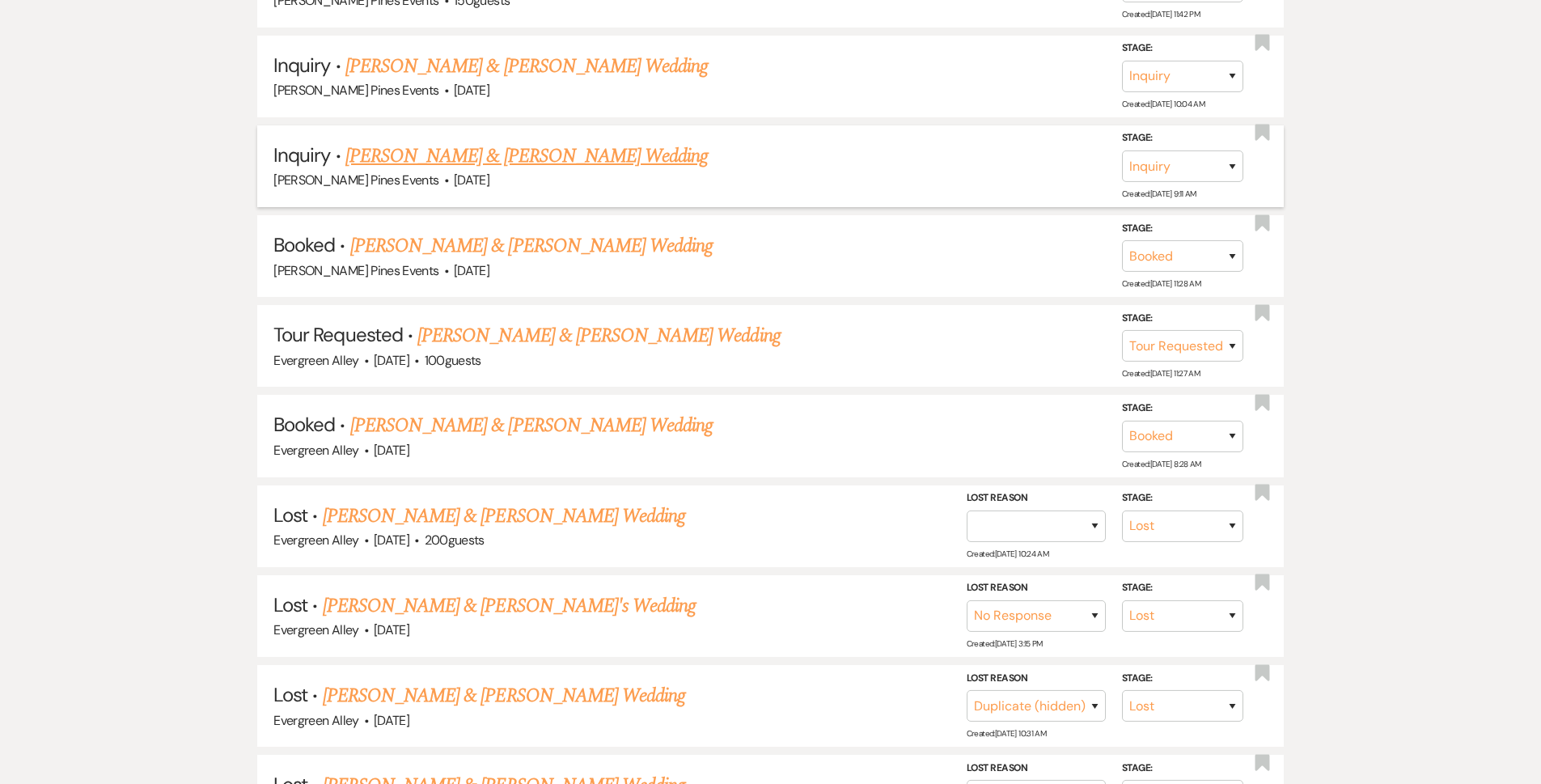
scroll to position [566, 0]
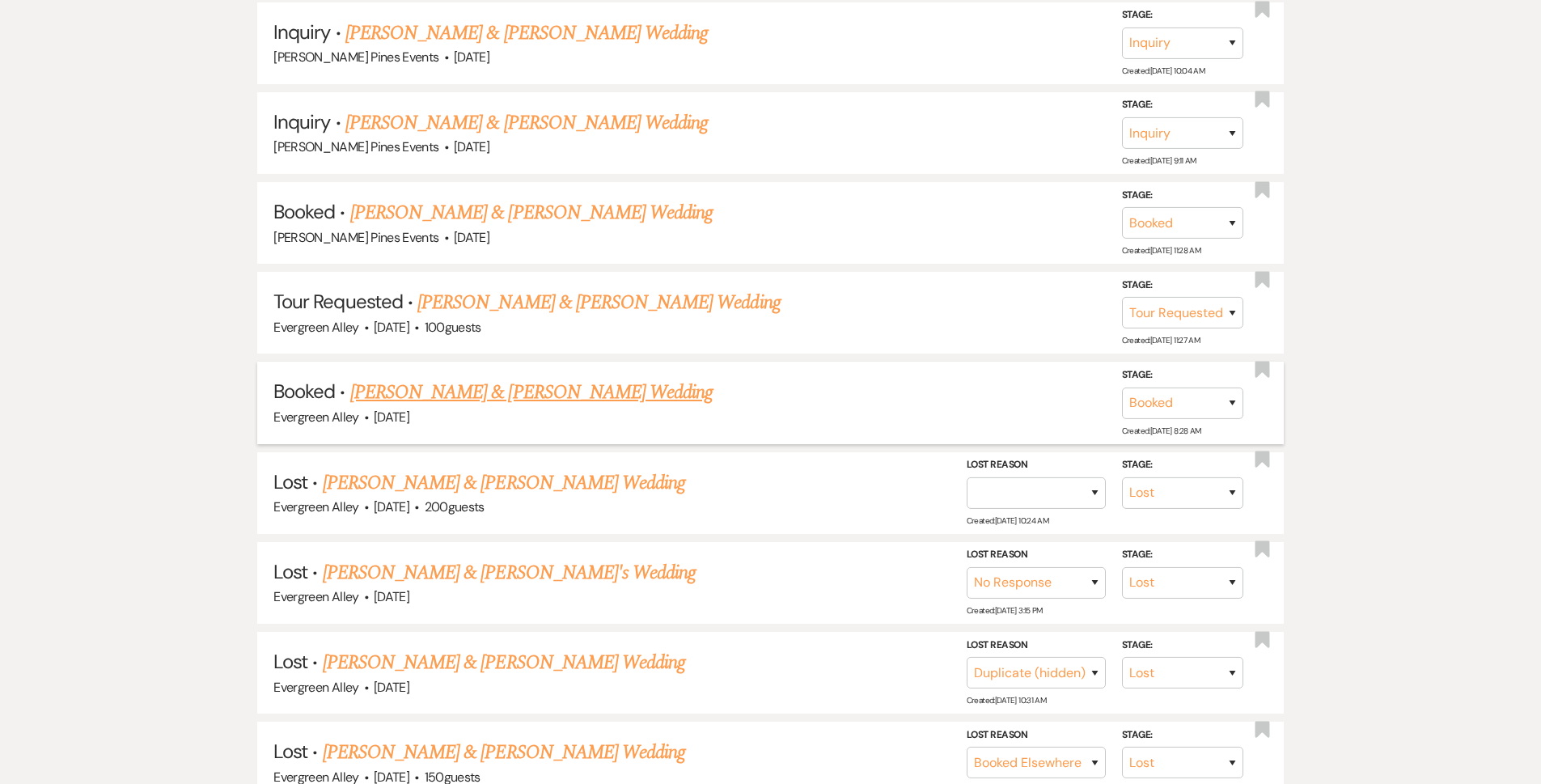
type input "[PERSON_NAME]"
click at [516, 397] on link "[PERSON_NAME] & [PERSON_NAME] Wedding" at bounding box center [531, 392] width 362 height 29
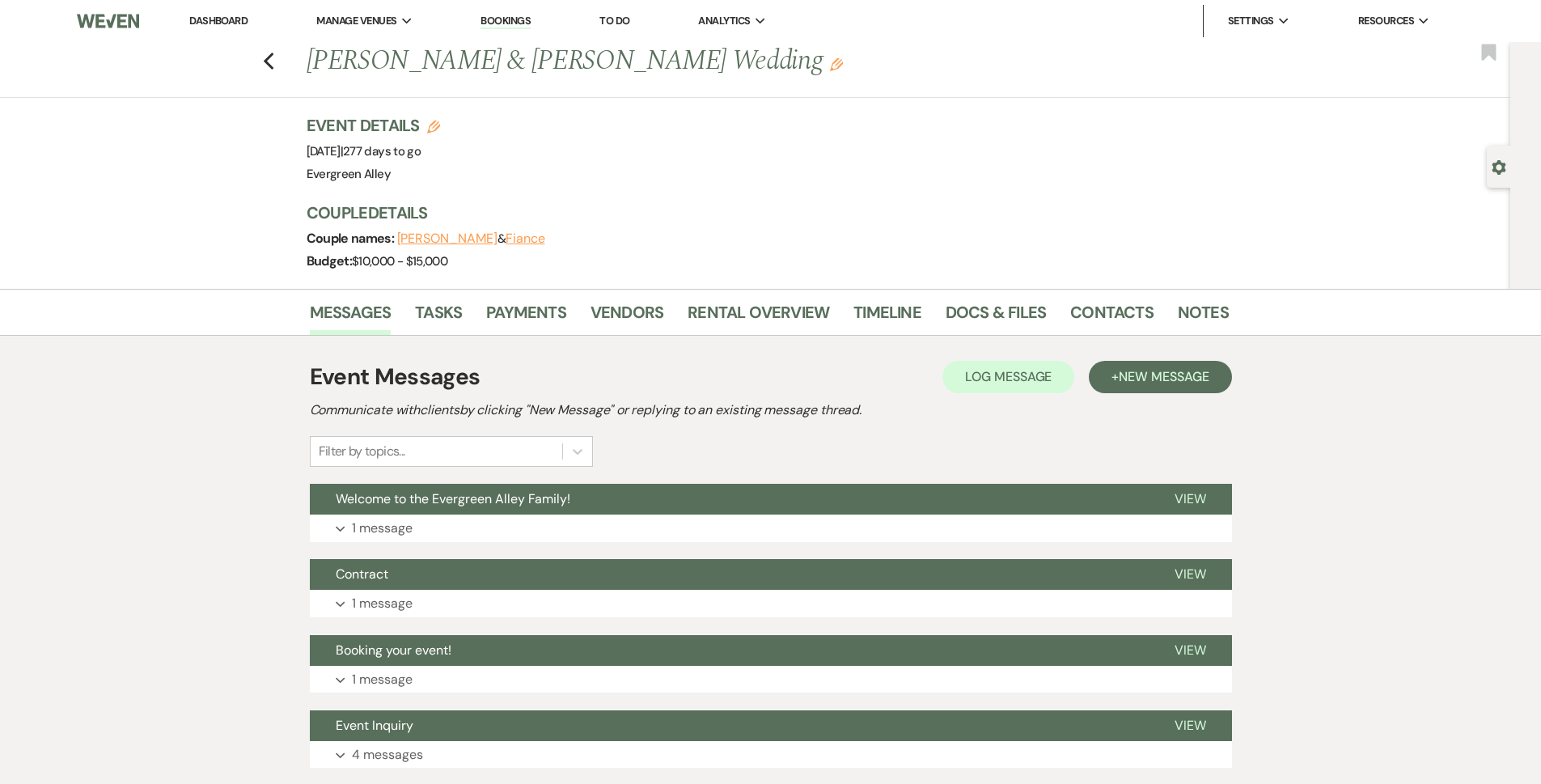
click at [971, 335] on div "Messages Tasks Payments Vendors Rental Overview Timeline Docs & Files Contacts …" at bounding box center [770, 312] width 1541 height 47
click at [974, 305] on link "Docs & Files" at bounding box center [996, 317] width 100 height 35
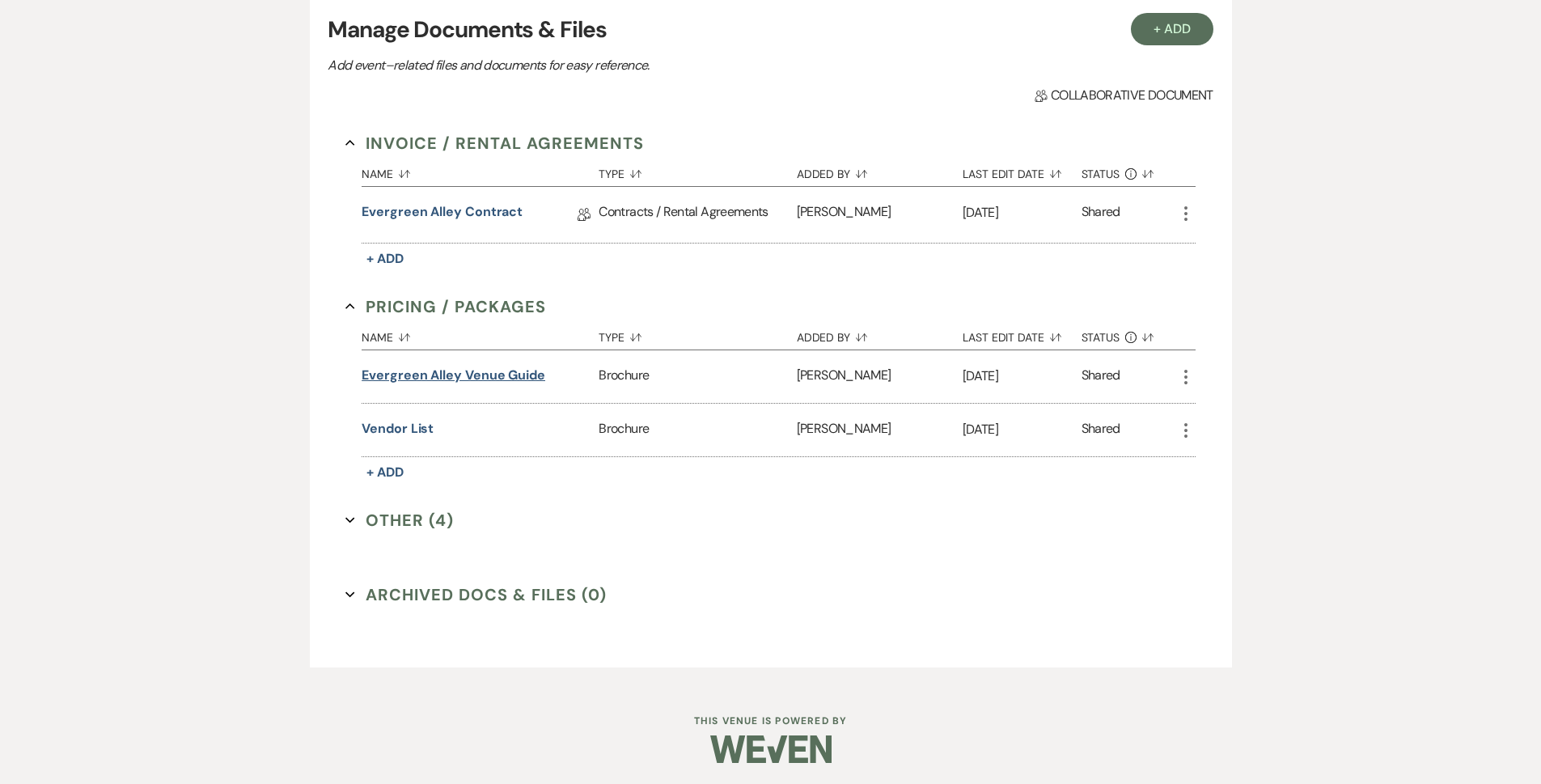
scroll to position [366, 0]
click at [452, 215] on link "Evergreen Alley Contract" at bounding box center [442, 213] width 161 height 25
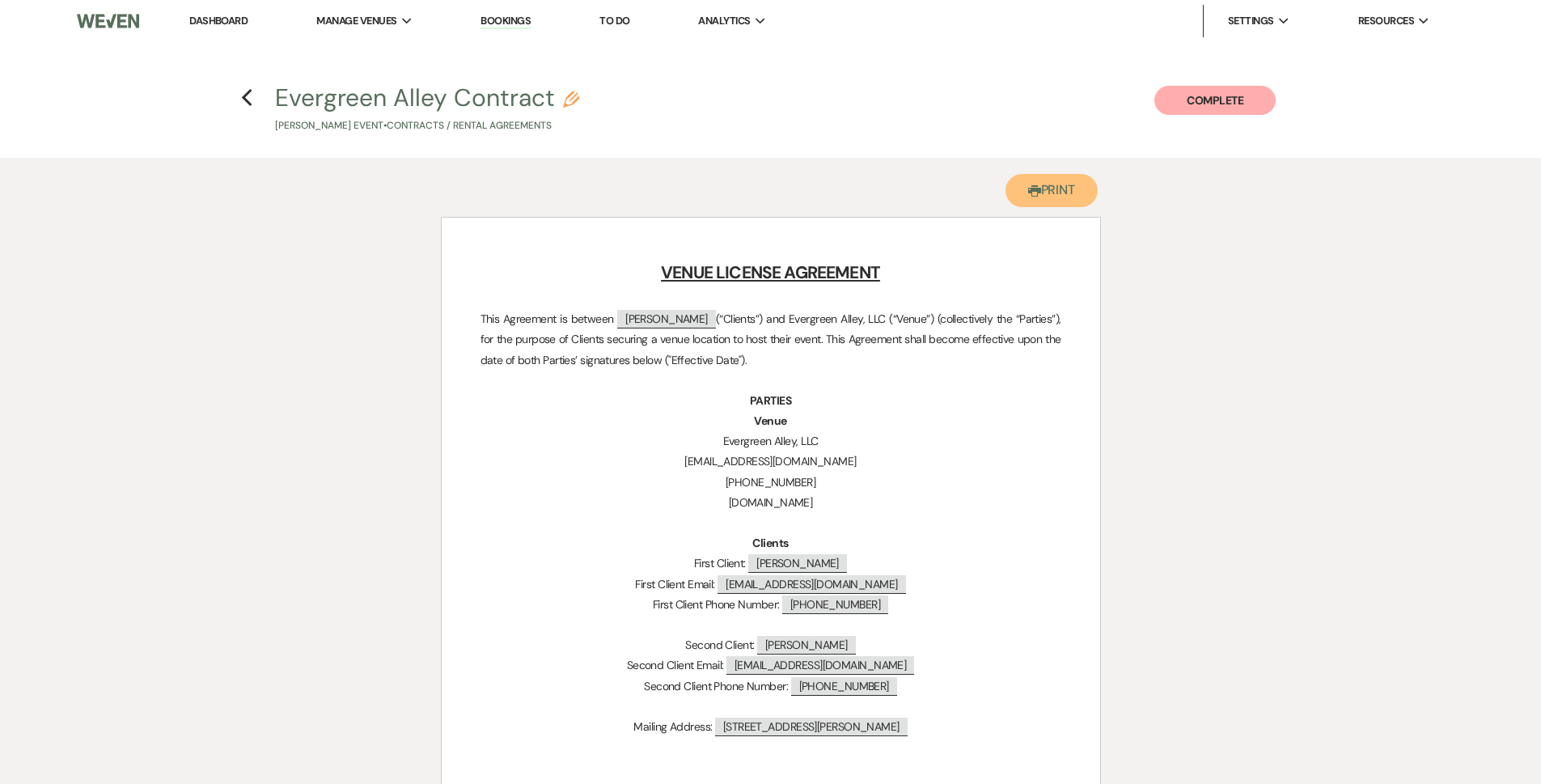
click at [1028, 190] on use "button" at bounding box center [1034, 191] width 13 height 11
